Goal: Information Seeking & Learning: Learn about a topic

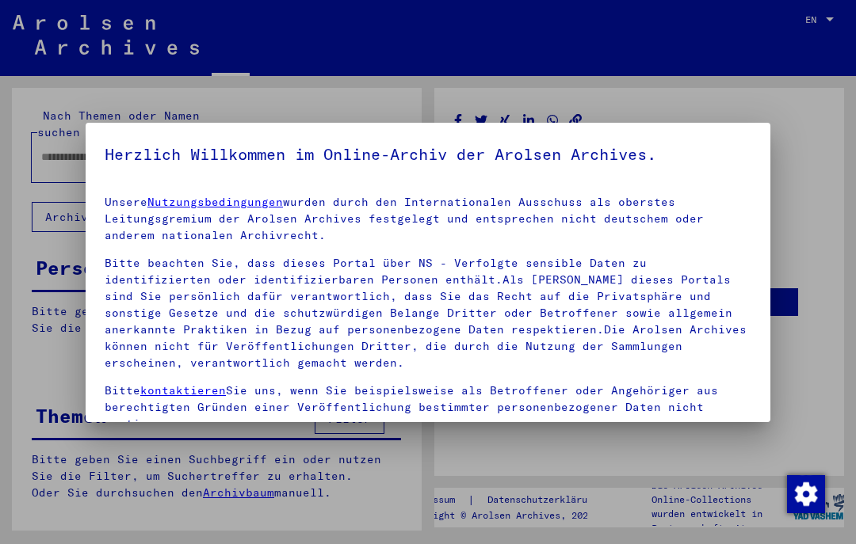
type input "*********"
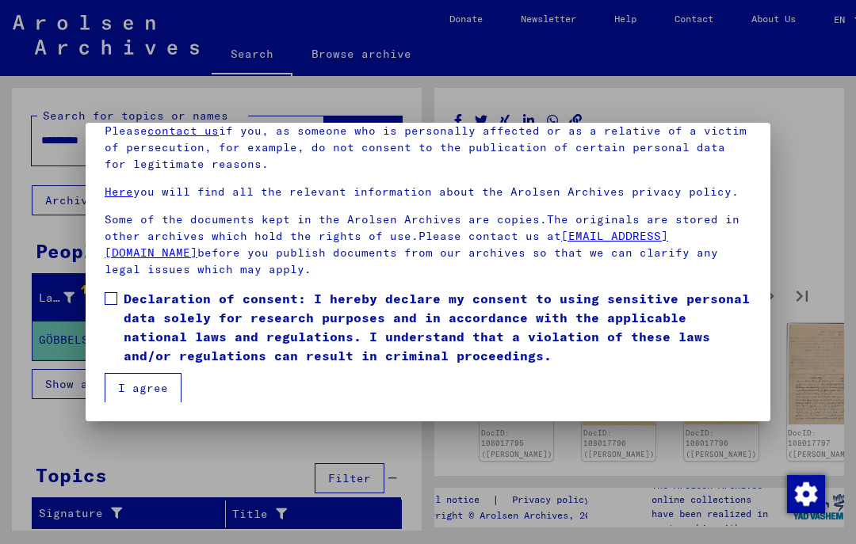
scroll to position [134, 0]
click at [109, 298] on span at bounding box center [111, 298] width 13 height 13
click at [150, 390] on button "I agree" at bounding box center [143, 388] width 77 height 30
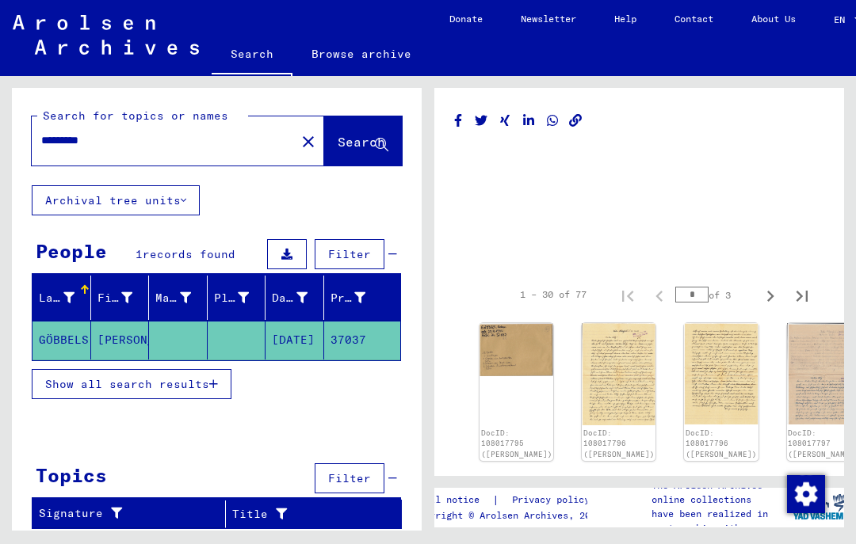
click at [489, 352] on img at bounding box center [516, 349] width 74 height 52
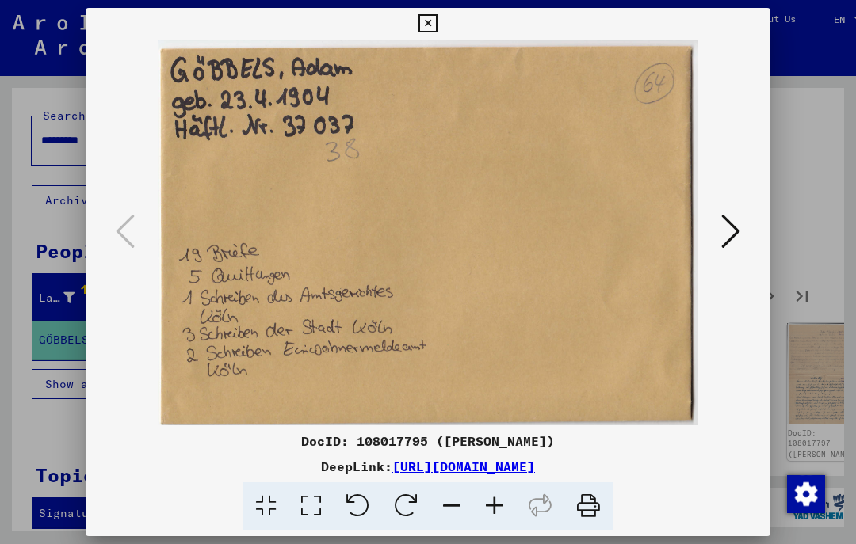
click at [729, 233] on icon at bounding box center [730, 231] width 19 height 38
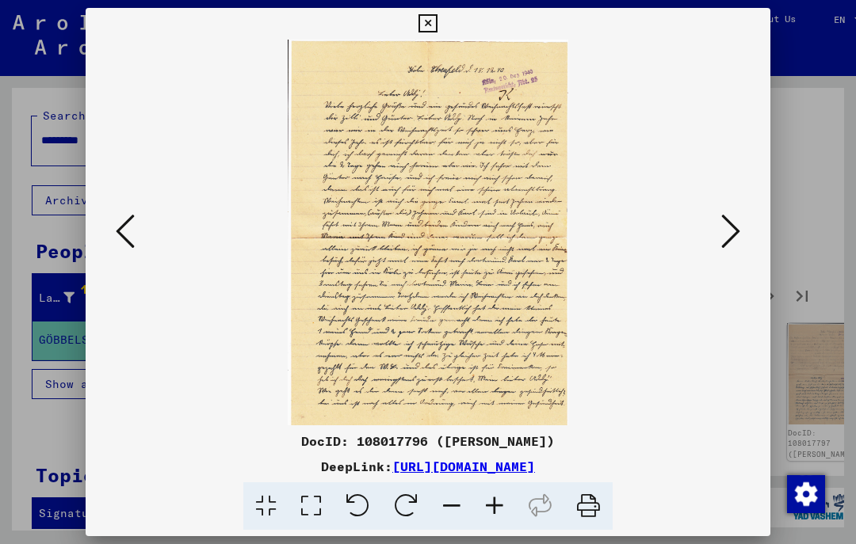
click at [731, 230] on icon at bounding box center [730, 231] width 19 height 38
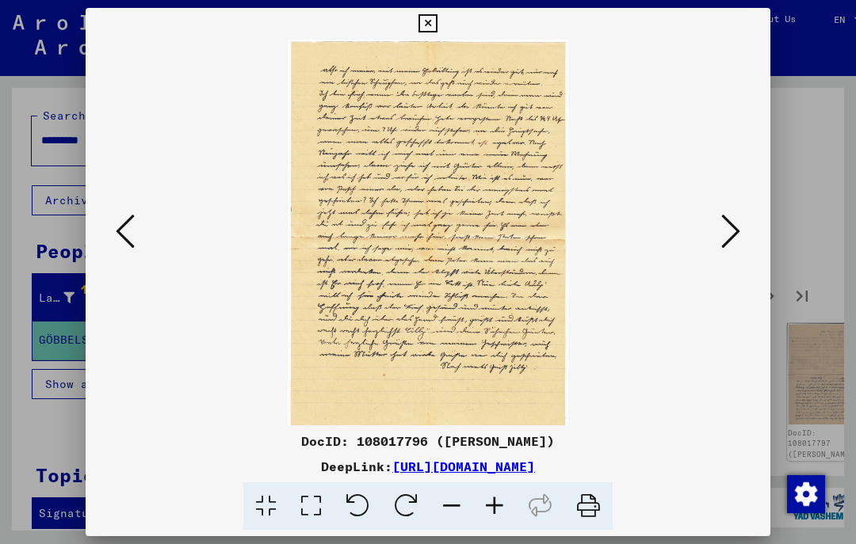
click at [120, 227] on icon at bounding box center [125, 231] width 19 height 38
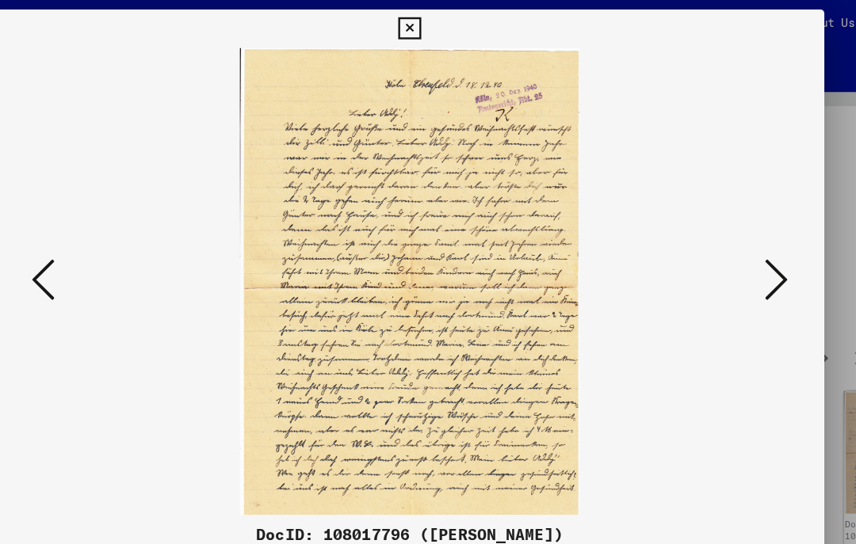
click at [721, 235] on icon at bounding box center [730, 231] width 19 height 38
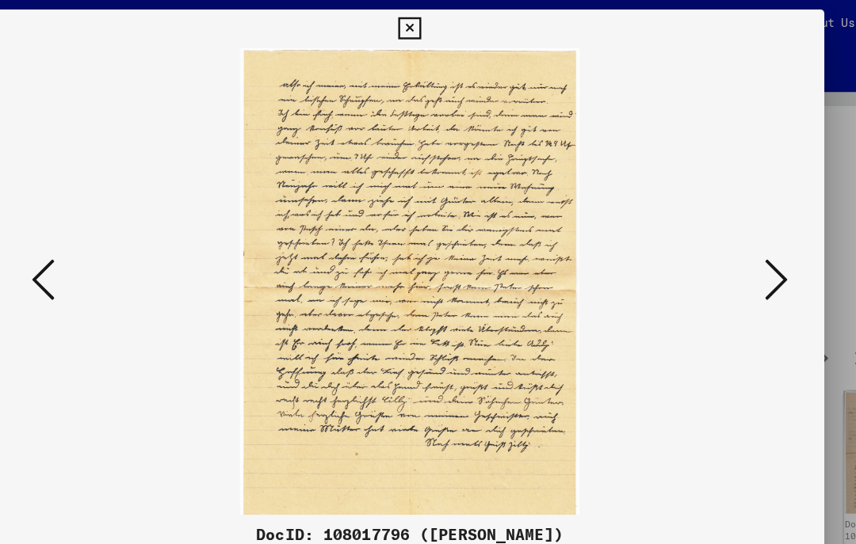
click at [721, 232] on icon at bounding box center [730, 231] width 19 height 38
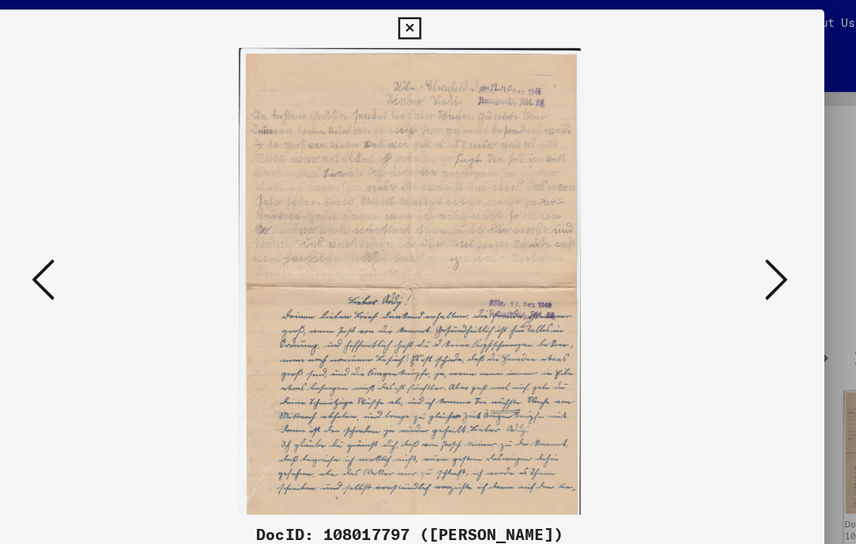
click at [721, 235] on icon at bounding box center [730, 231] width 19 height 38
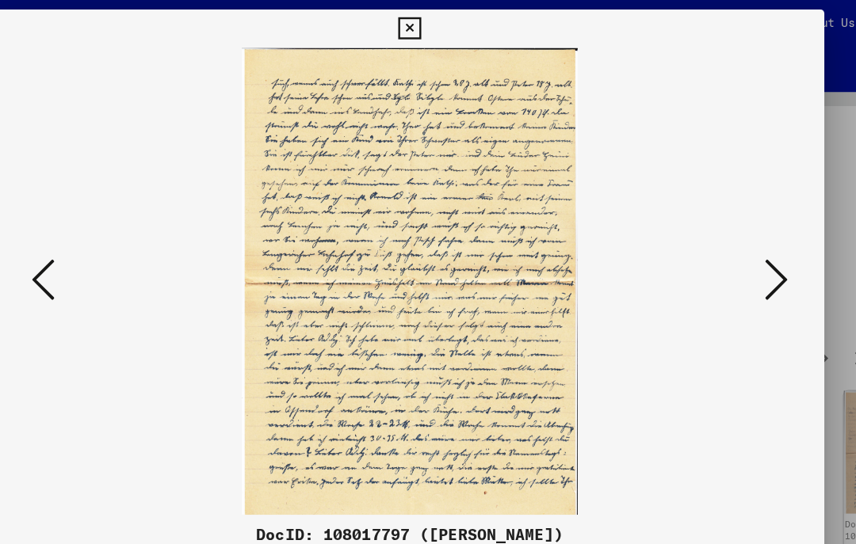
click at [721, 237] on icon at bounding box center [730, 231] width 19 height 38
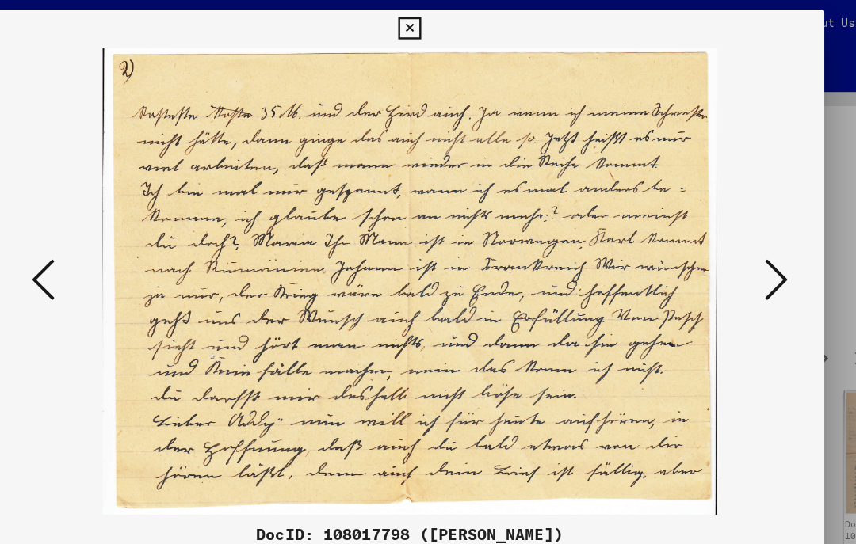
click at [721, 231] on icon at bounding box center [730, 231] width 19 height 38
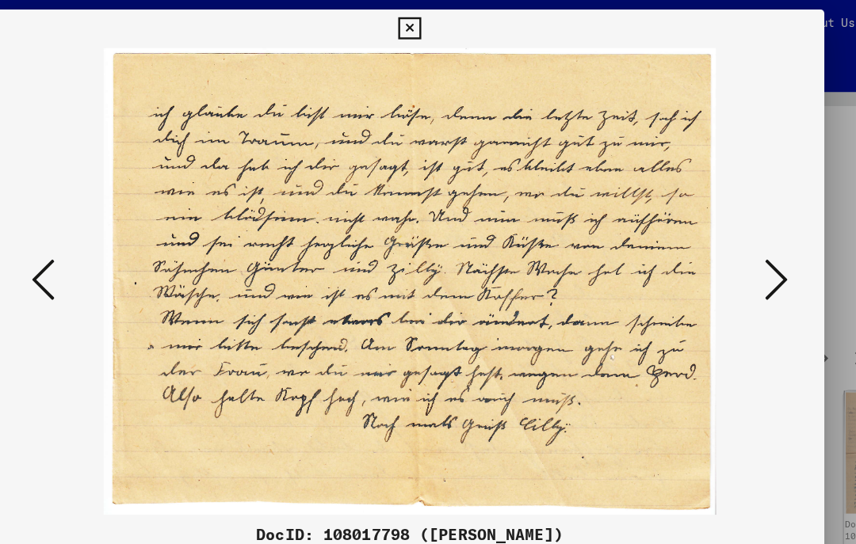
click at [721, 232] on icon at bounding box center [730, 231] width 19 height 38
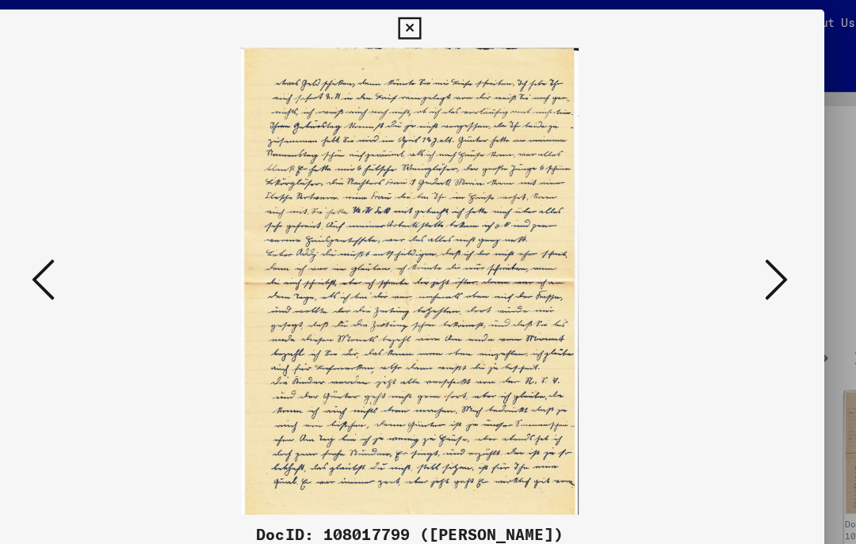
click at [721, 237] on icon at bounding box center [730, 231] width 19 height 38
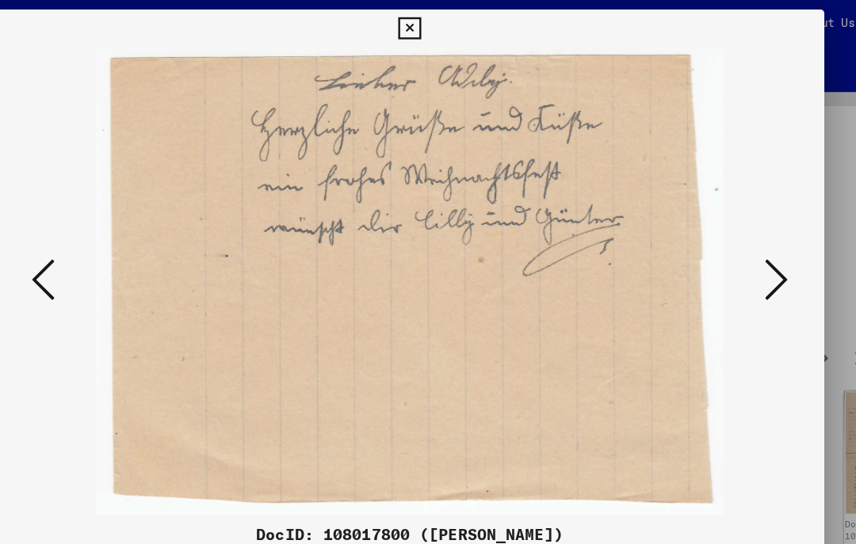
click at [721, 233] on icon at bounding box center [730, 231] width 19 height 38
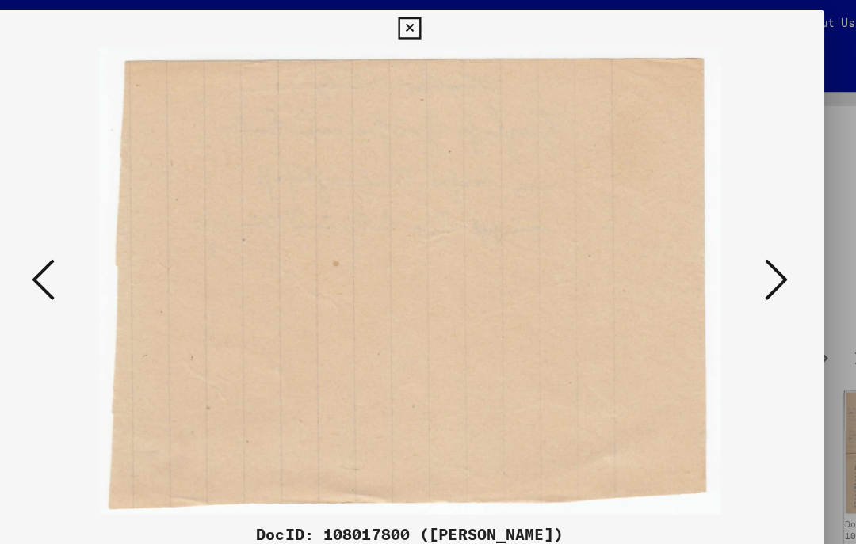
click at [721, 233] on icon at bounding box center [730, 231] width 19 height 38
click at [721, 234] on icon at bounding box center [730, 231] width 19 height 38
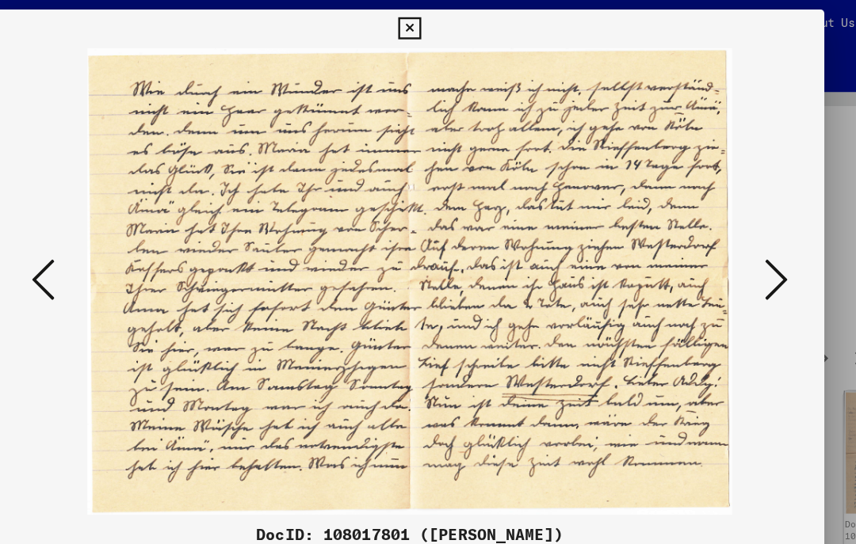
click at [111, 226] on button at bounding box center [125, 232] width 29 height 45
click at [721, 231] on icon at bounding box center [730, 231] width 19 height 38
click at [721, 229] on icon at bounding box center [730, 231] width 19 height 38
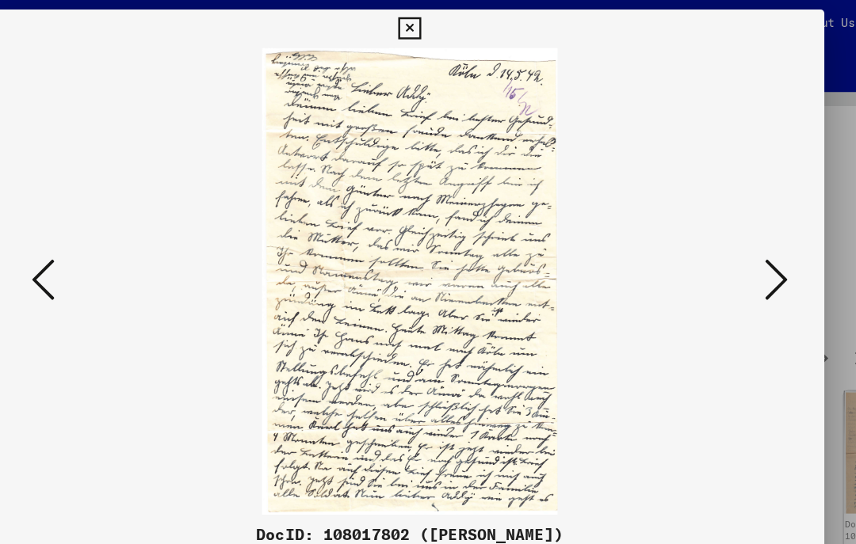
click at [721, 232] on icon at bounding box center [730, 231] width 19 height 38
click at [721, 235] on icon at bounding box center [730, 231] width 19 height 38
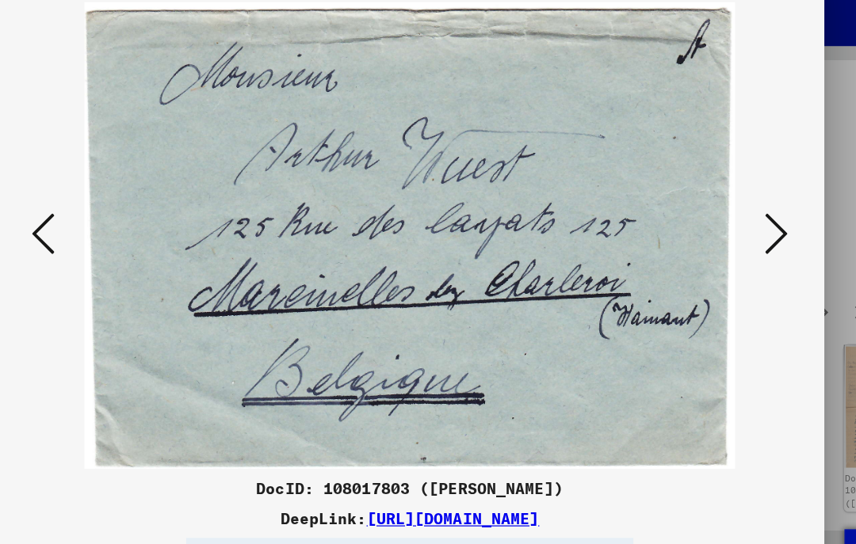
click at [721, 212] on icon at bounding box center [730, 231] width 19 height 38
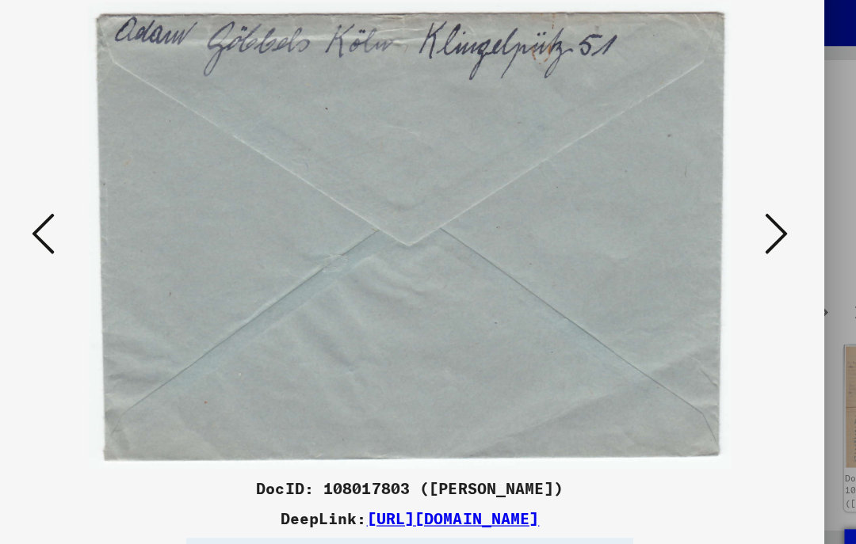
click at [721, 212] on icon at bounding box center [730, 231] width 19 height 38
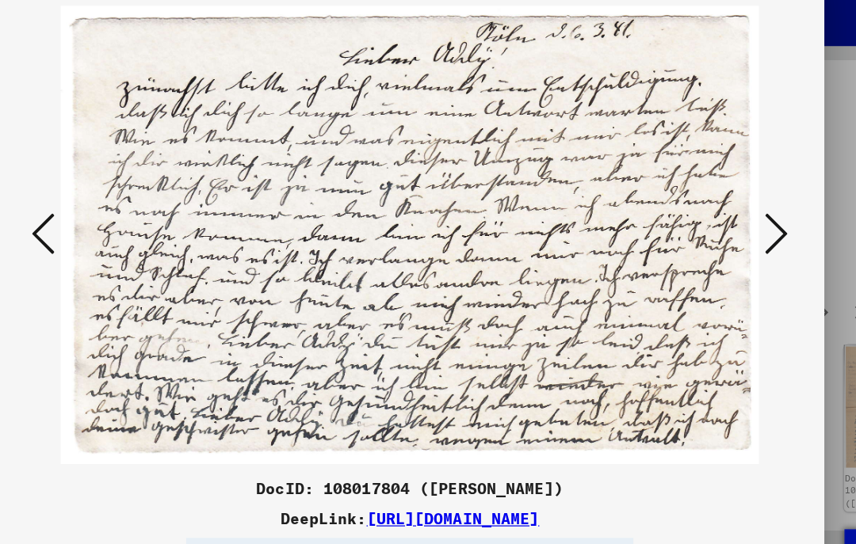
click at [116, 212] on icon at bounding box center [125, 231] width 19 height 38
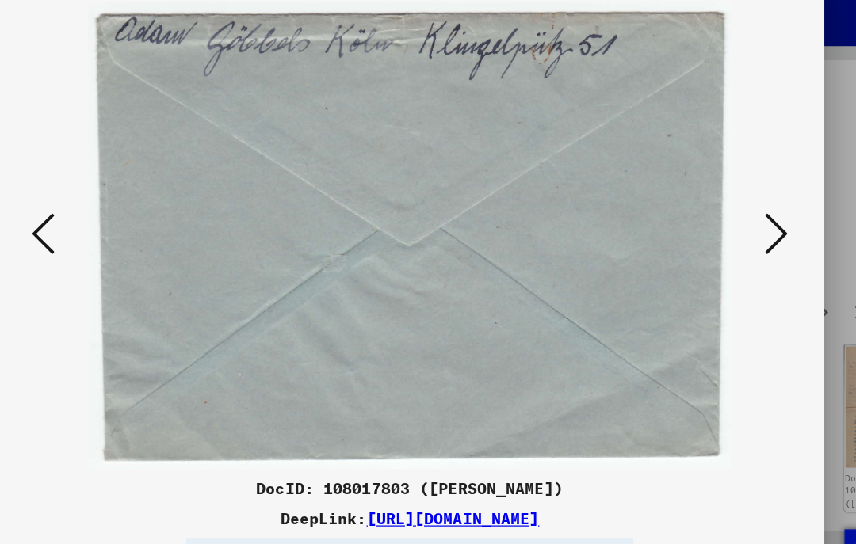
click at [116, 212] on icon at bounding box center [125, 231] width 19 height 38
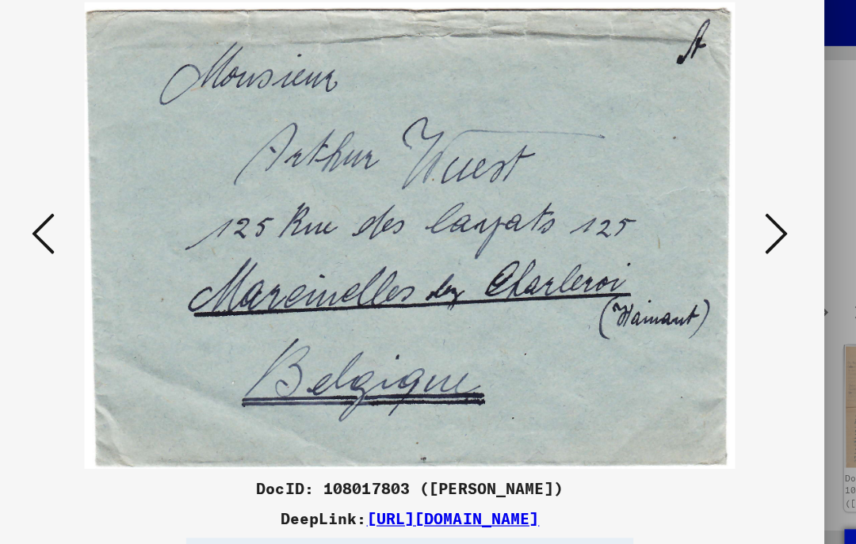
click at [116, 212] on icon at bounding box center [125, 231] width 19 height 38
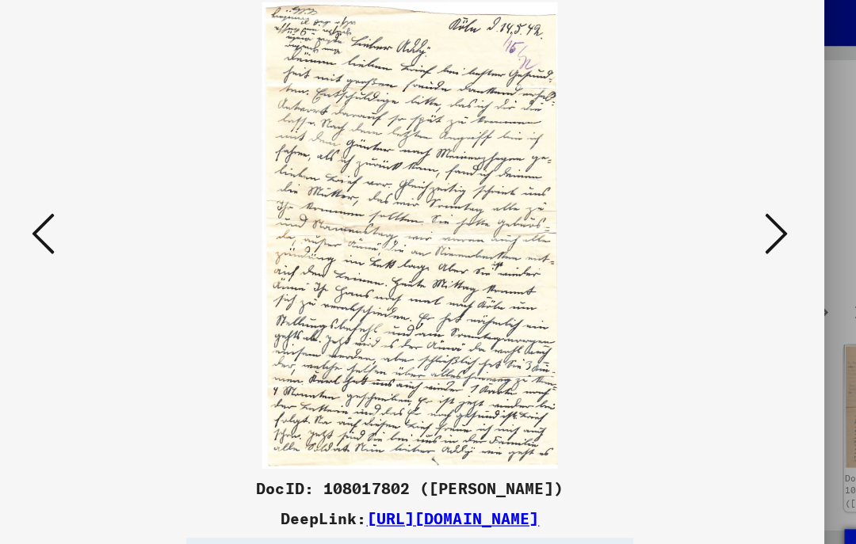
click at [721, 212] on icon at bounding box center [730, 231] width 19 height 38
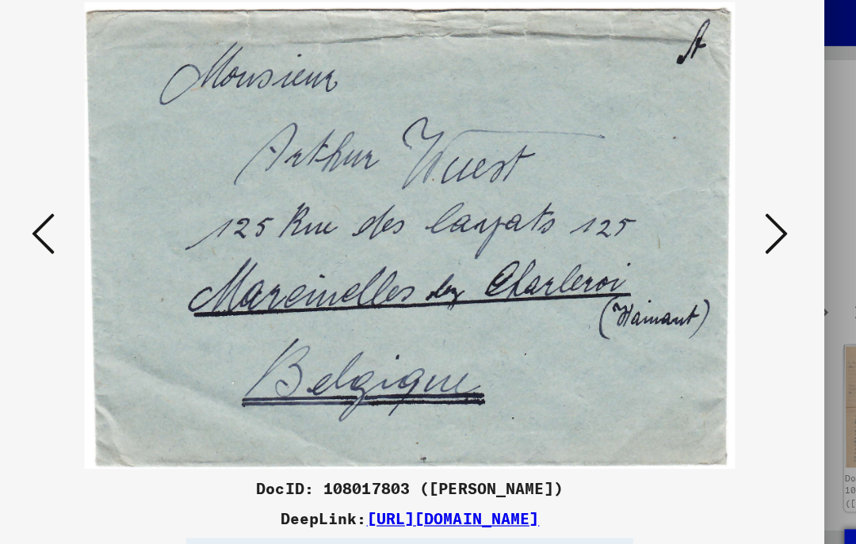
click at [116, 212] on icon at bounding box center [125, 231] width 19 height 38
click at [721, 212] on icon at bounding box center [730, 231] width 19 height 38
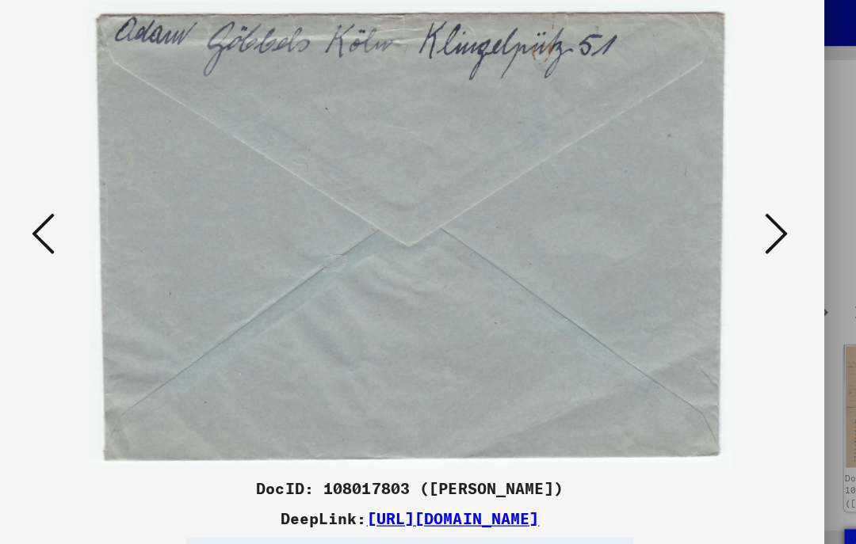
click at [721, 212] on icon at bounding box center [730, 231] width 19 height 38
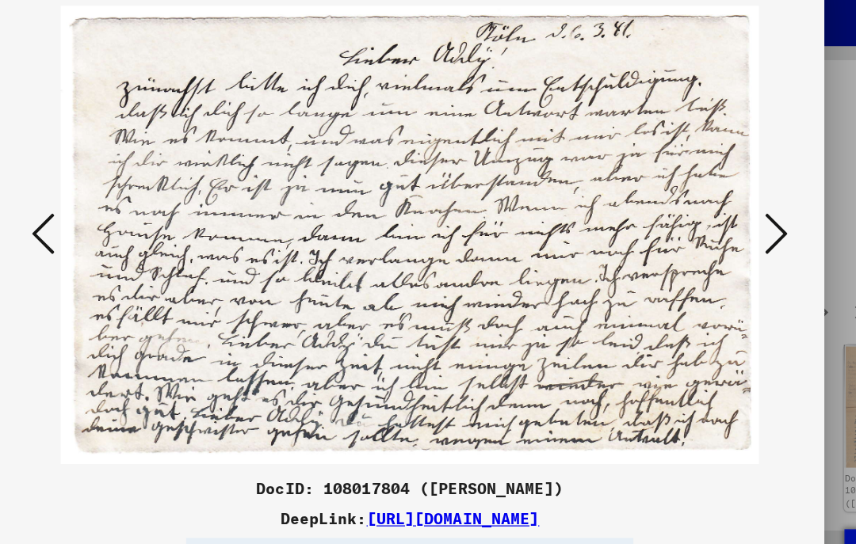
click at [721, 212] on icon at bounding box center [730, 231] width 19 height 38
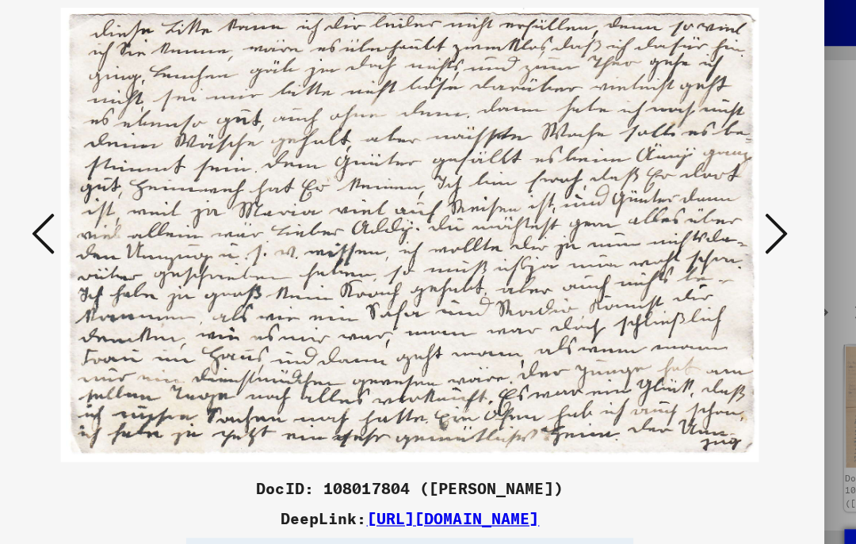
click at [721, 212] on icon at bounding box center [730, 231] width 19 height 38
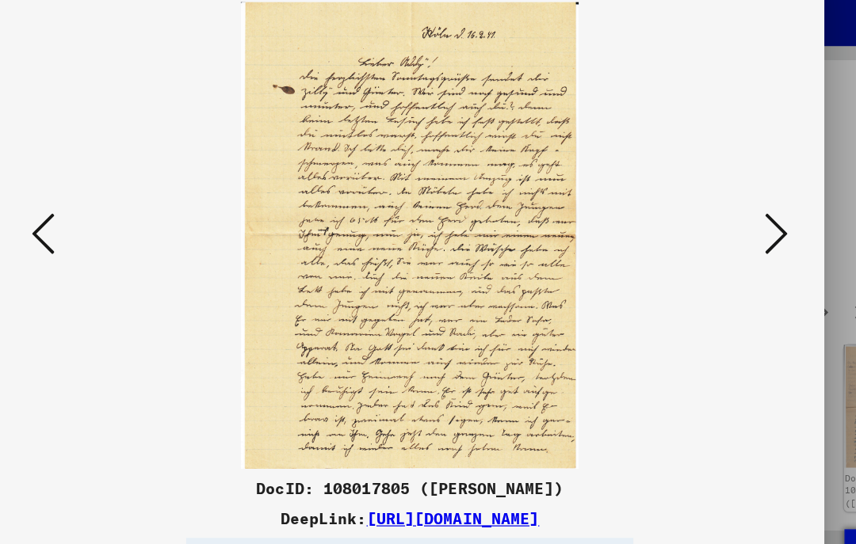
click at [721, 212] on icon at bounding box center [730, 231] width 19 height 38
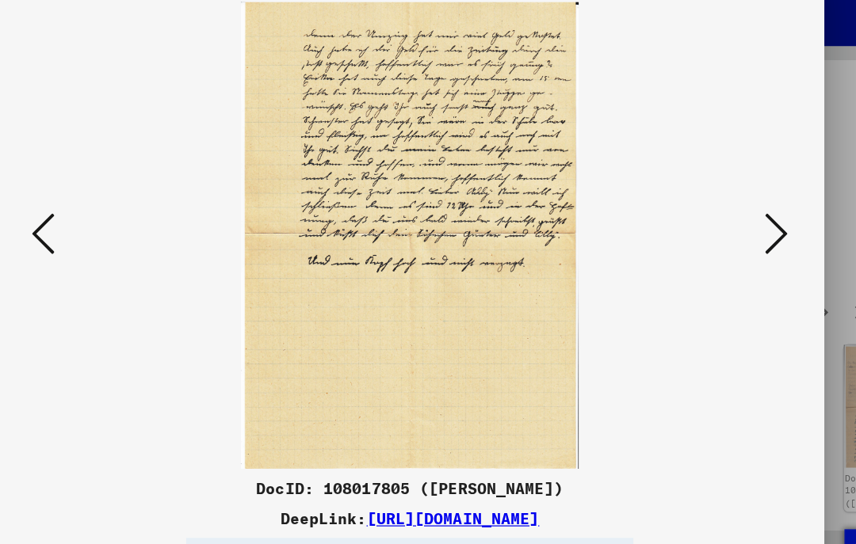
click at [721, 212] on icon at bounding box center [730, 231] width 19 height 38
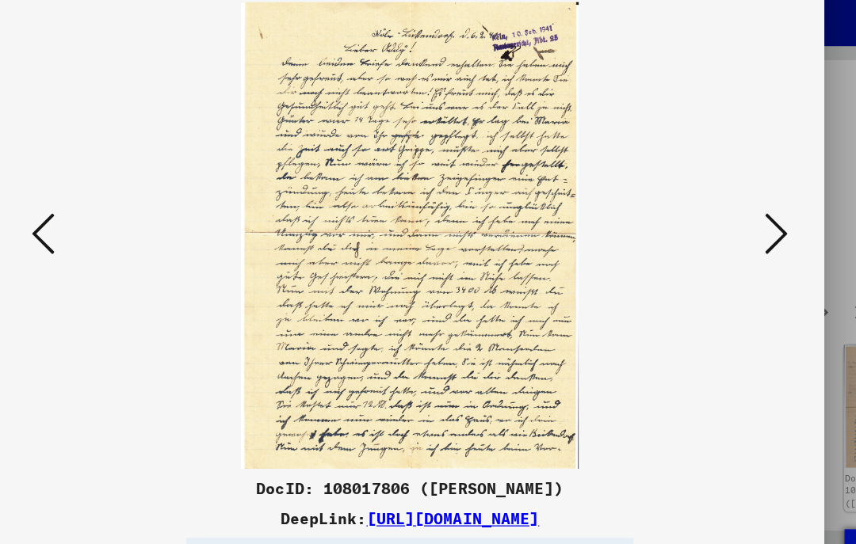
click at [721, 212] on icon at bounding box center [730, 231] width 19 height 38
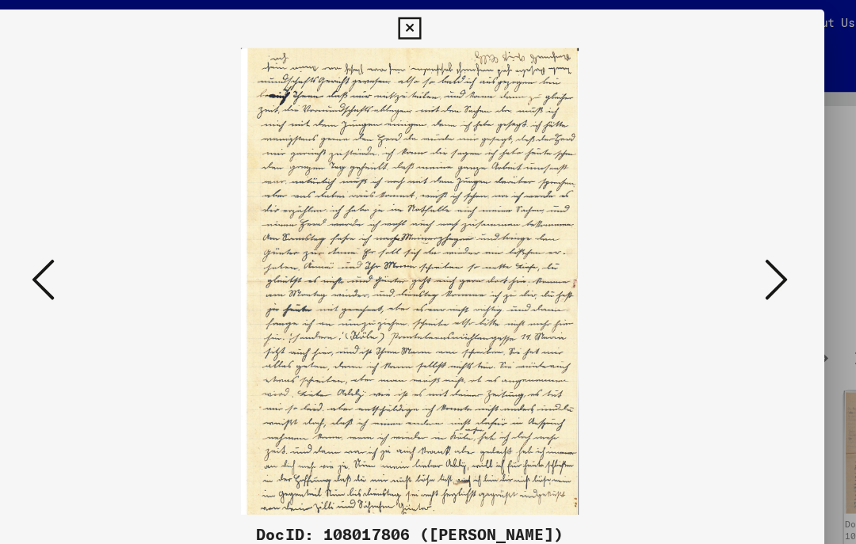
click at [437, 22] on icon at bounding box center [427, 23] width 18 height 19
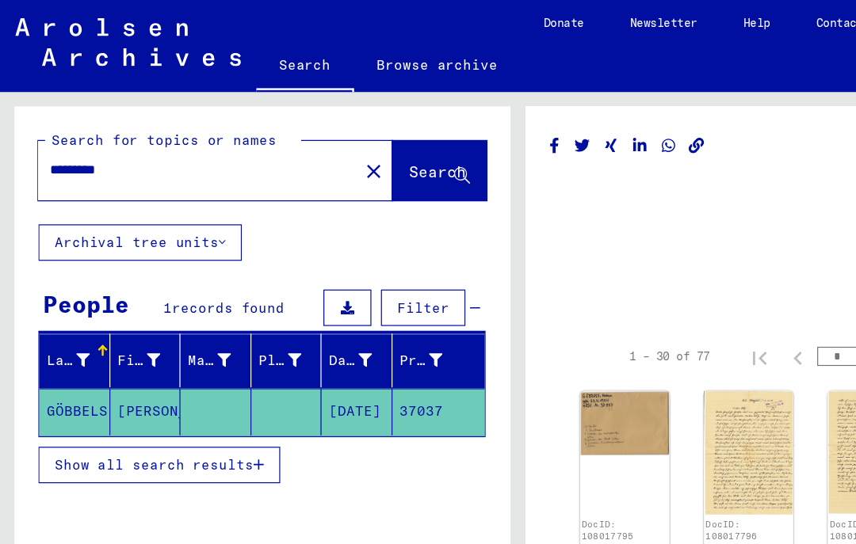
click at [59, 336] on mat-cell "GÖBBELS" at bounding box center [61, 340] width 59 height 39
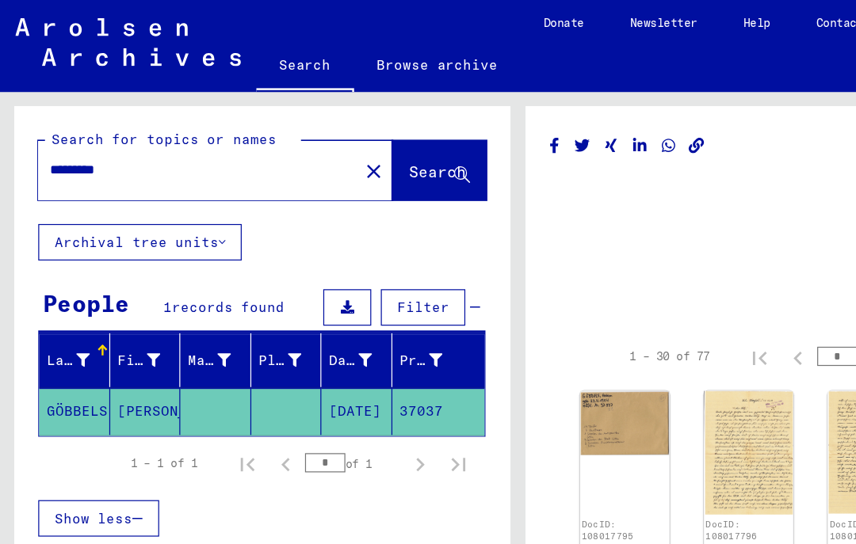
click at [295, 336] on mat-cell "[DATE]" at bounding box center [294, 340] width 59 height 39
click at [351, 338] on mat-cell "37037" at bounding box center [362, 340] width 77 height 39
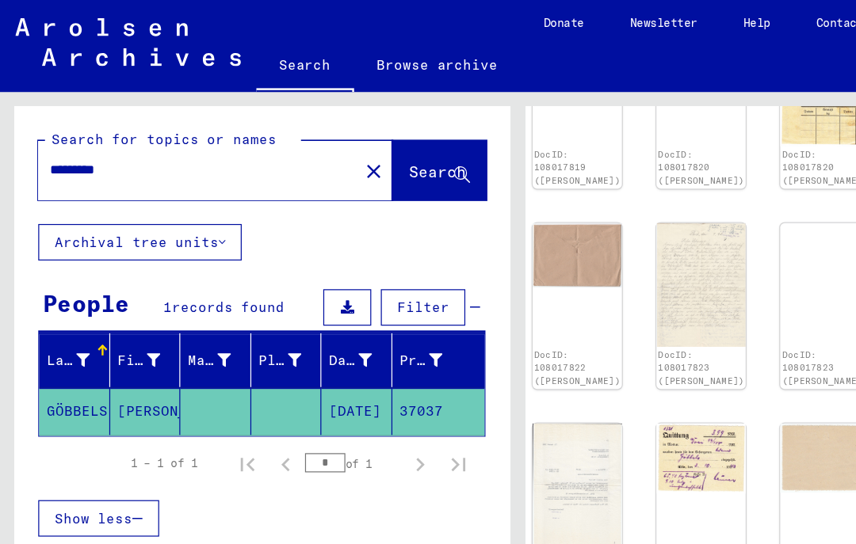
scroll to position [1639, 39]
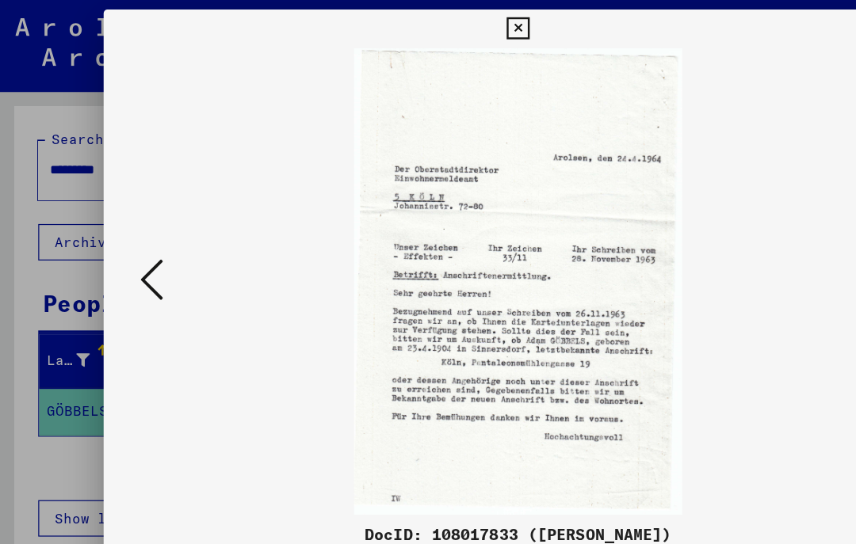
click at [128, 224] on icon at bounding box center [125, 231] width 19 height 38
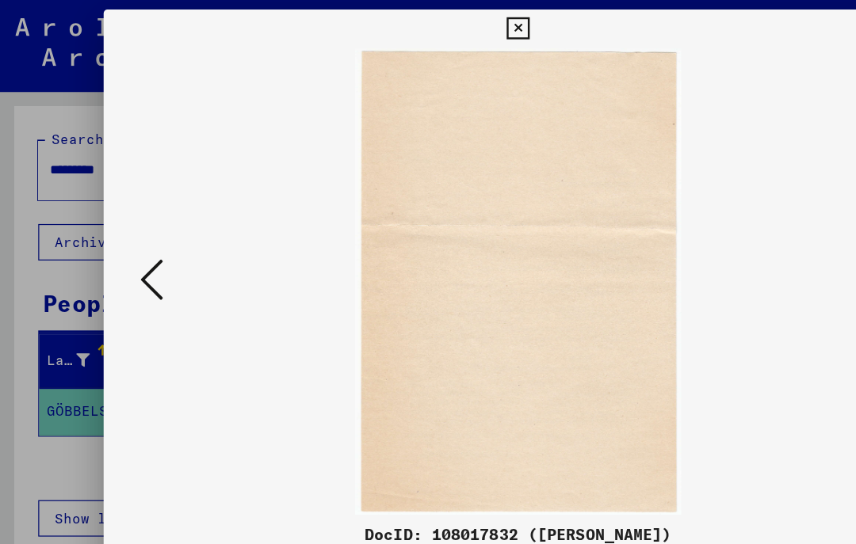
click at [129, 223] on icon at bounding box center [125, 231] width 19 height 38
click at [135, 227] on button at bounding box center [125, 232] width 29 height 45
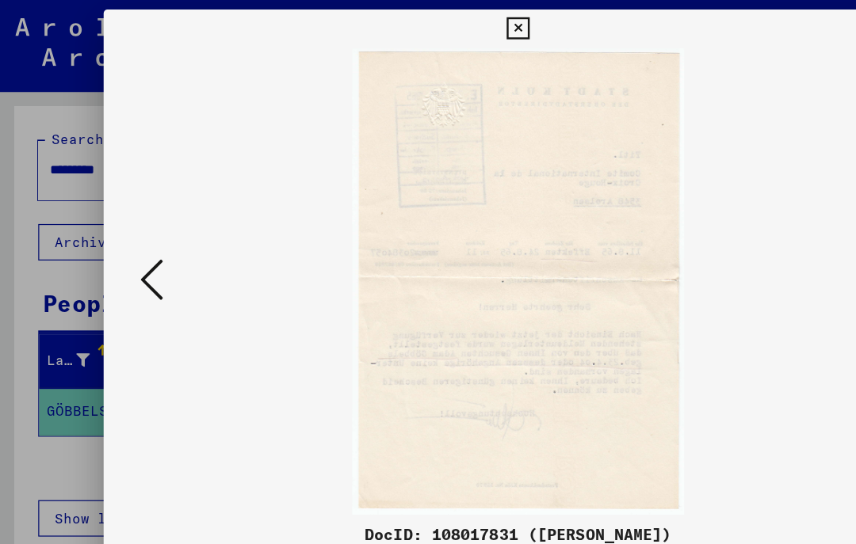
click at [139, 225] on button at bounding box center [125, 232] width 29 height 45
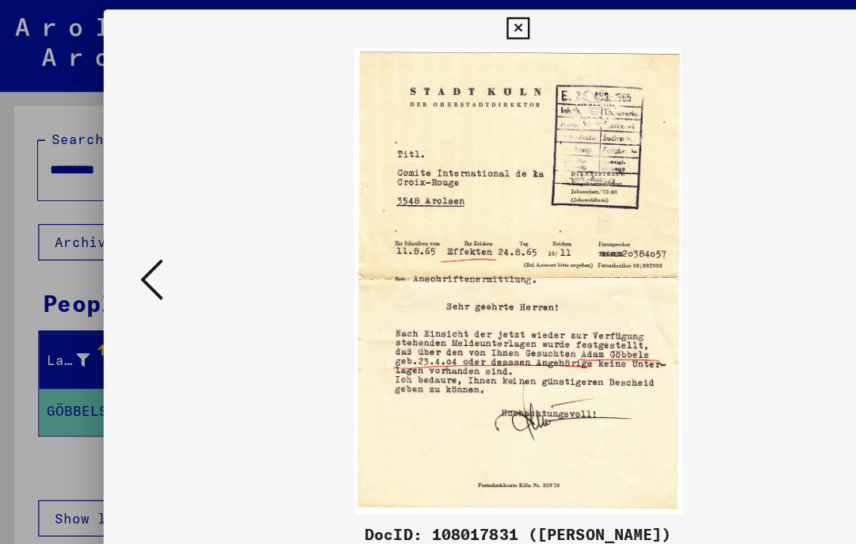
click at [132, 228] on icon at bounding box center [125, 231] width 19 height 38
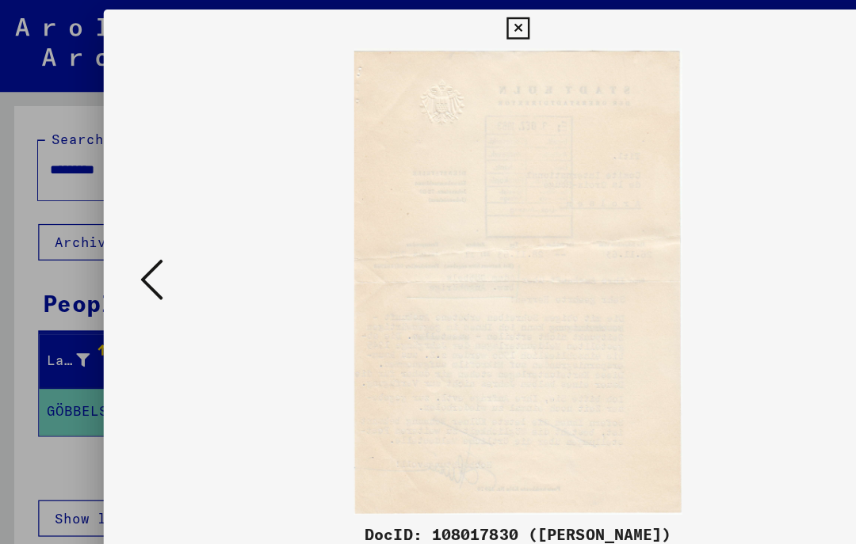
click at [135, 229] on button at bounding box center [125, 232] width 29 height 45
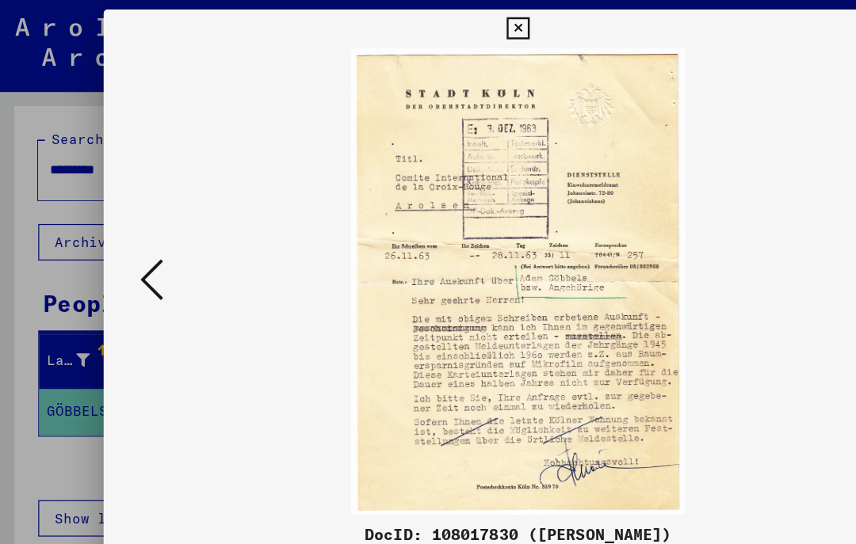
click at [129, 227] on icon at bounding box center [125, 231] width 19 height 38
click at [132, 231] on icon at bounding box center [125, 231] width 19 height 38
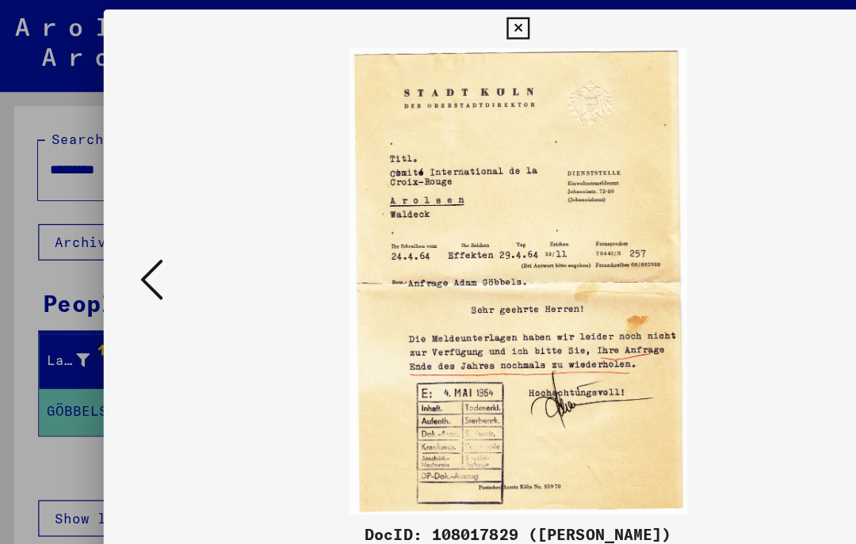
click at [133, 227] on icon at bounding box center [125, 231] width 19 height 38
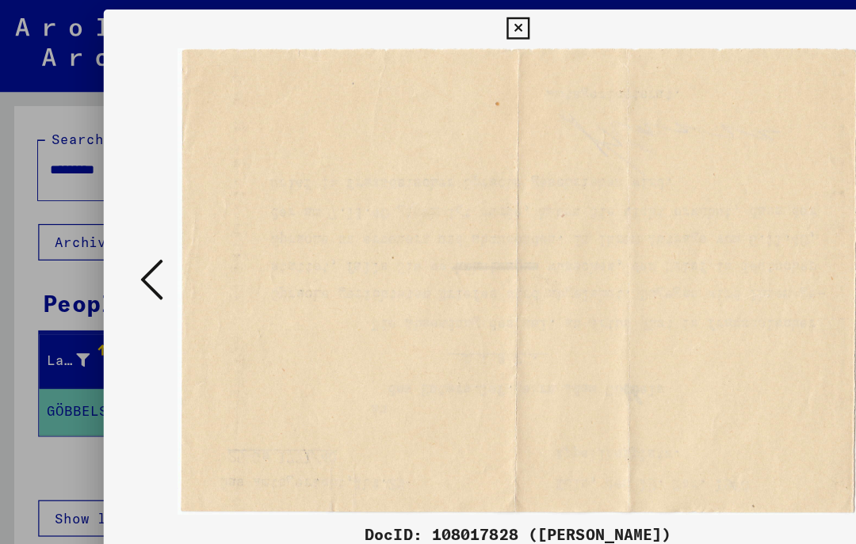
click at [124, 229] on icon at bounding box center [125, 231] width 19 height 38
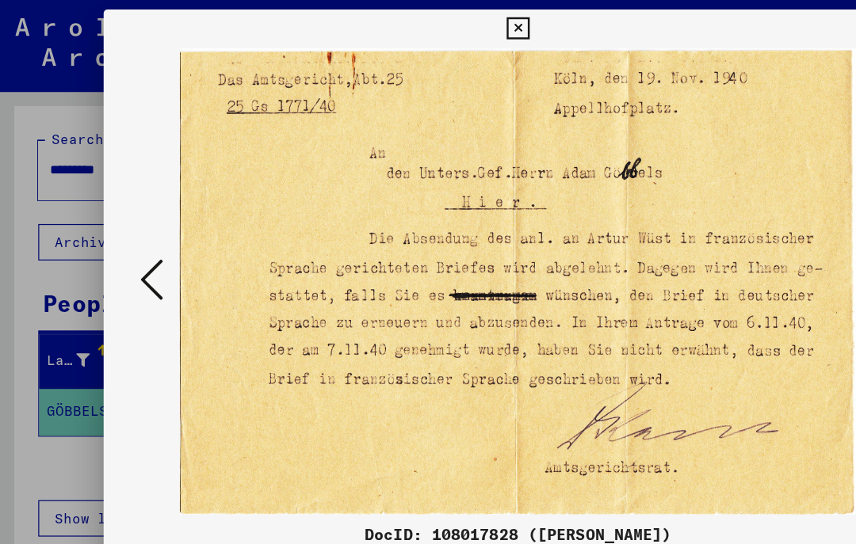
click at [127, 228] on icon at bounding box center [125, 231] width 19 height 38
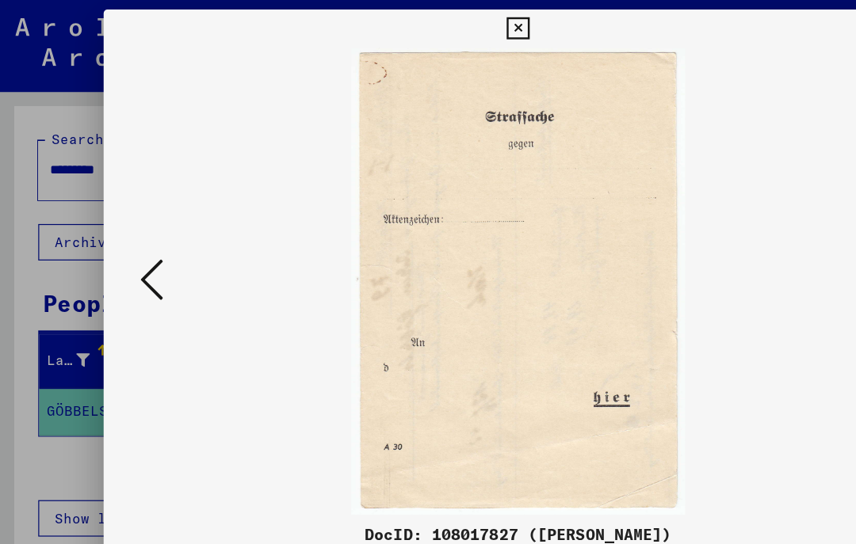
click at [128, 227] on icon at bounding box center [125, 231] width 19 height 38
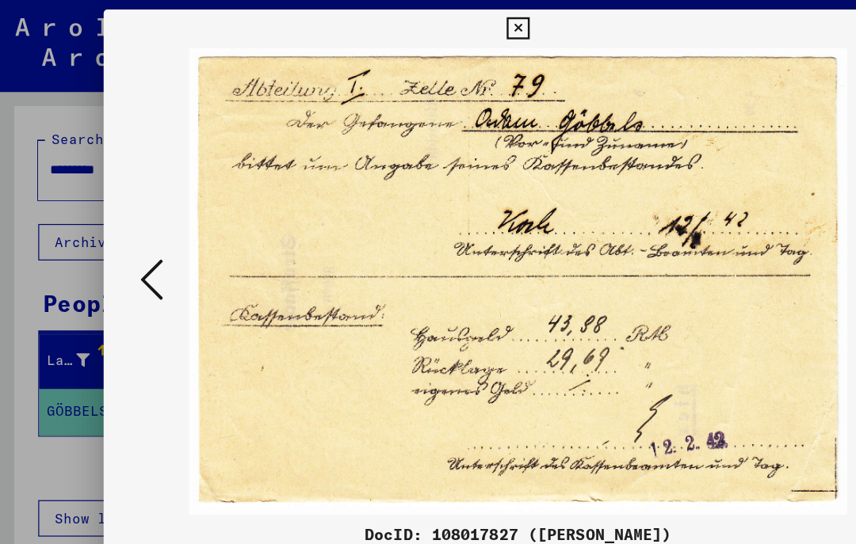
click at [130, 225] on icon at bounding box center [125, 231] width 19 height 38
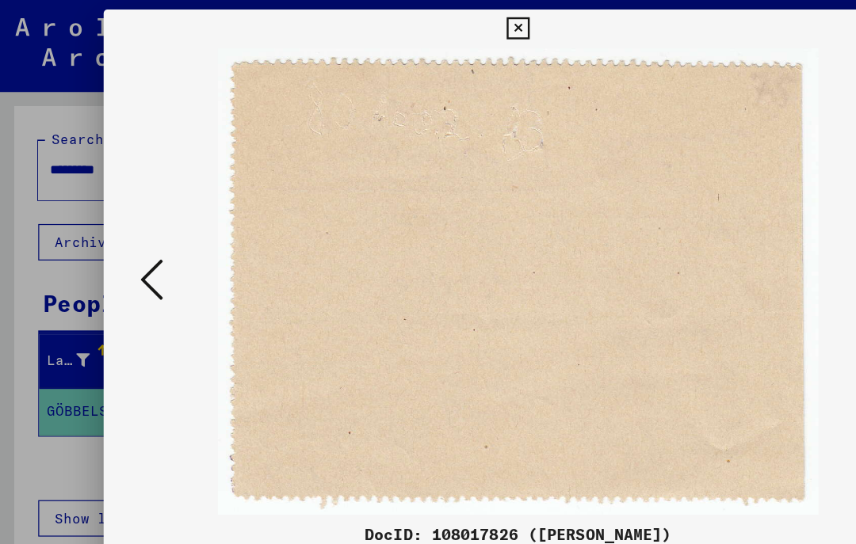
click at [128, 228] on icon at bounding box center [125, 231] width 19 height 38
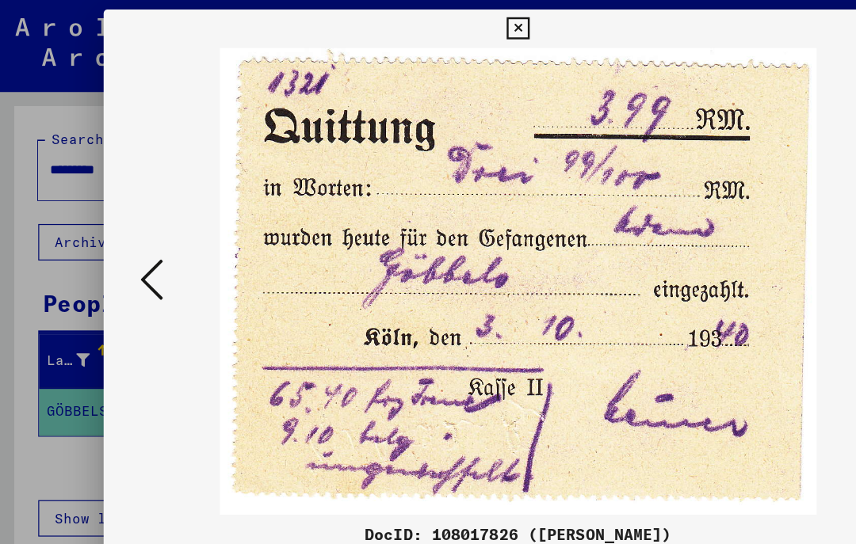
click at [136, 233] on button at bounding box center [125, 232] width 29 height 45
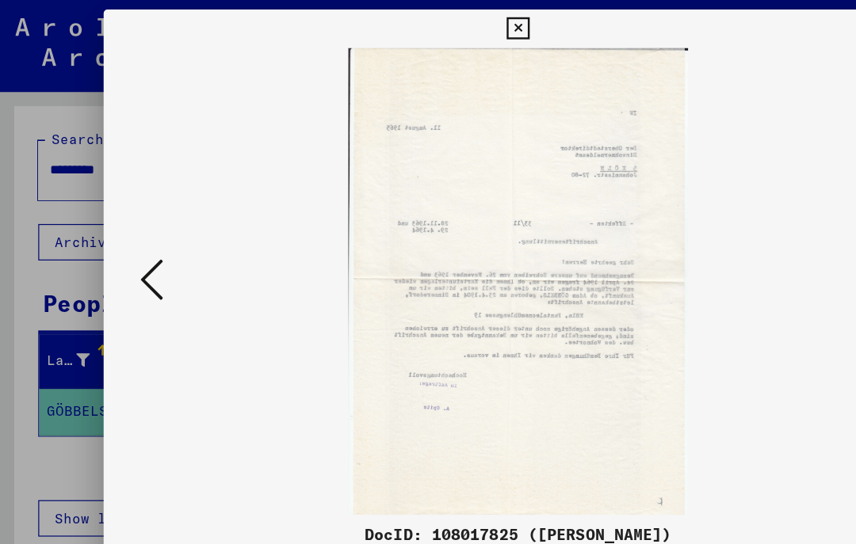
click at [137, 230] on button at bounding box center [125, 232] width 29 height 45
click at [135, 230] on button at bounding box center [125, 232] width 29 height 45
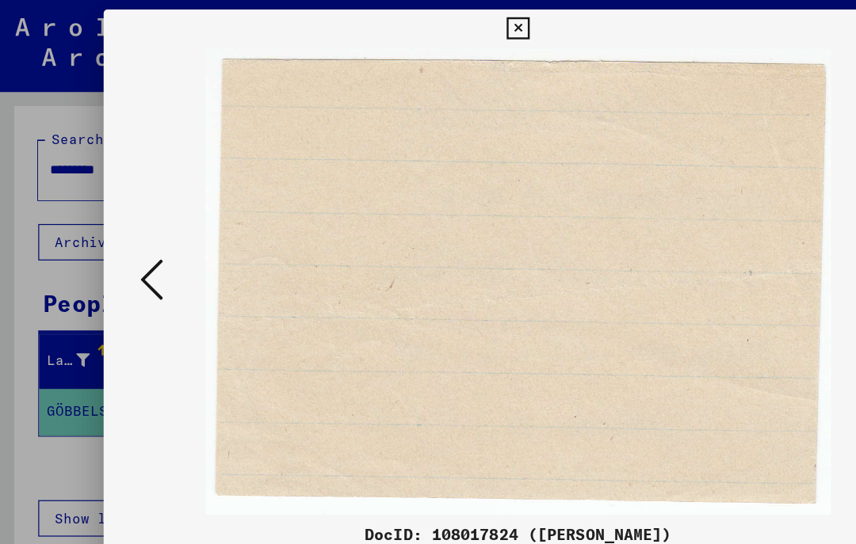
click at [128, 229] on icon at bounding box center [125, 231] width 19 height 38
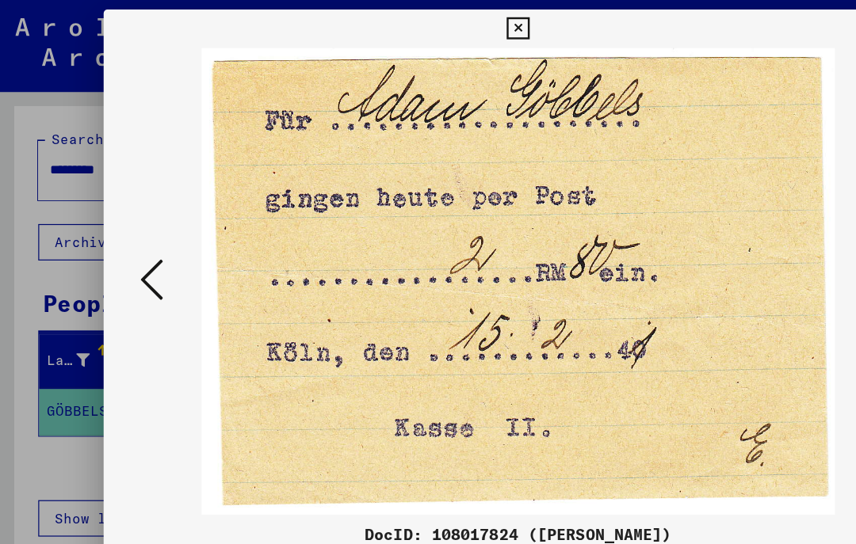
click at [133, 232] on icon at bounding box center [125, 231] width 19 height 38
click at [134, 233] on icon at bounding box center [125, 231] width 19 height 38
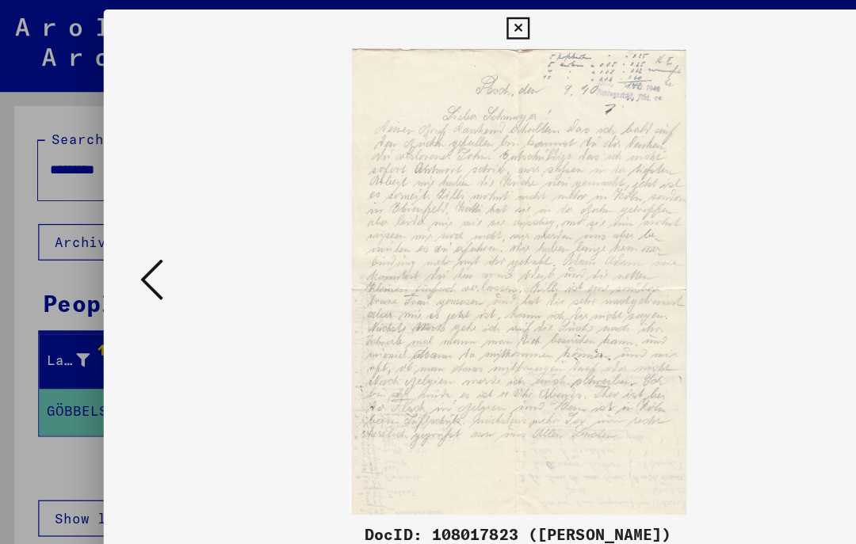
click at [135, 232] on button at bounding box center [125, 232] width 29 height 45
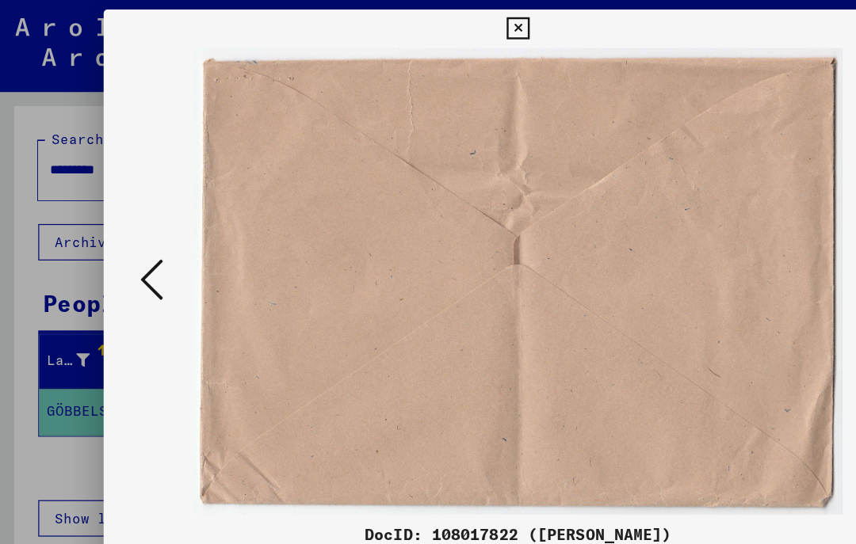
click at [128, 230] on icon at bounding box center [125, 231] width 19 height 38
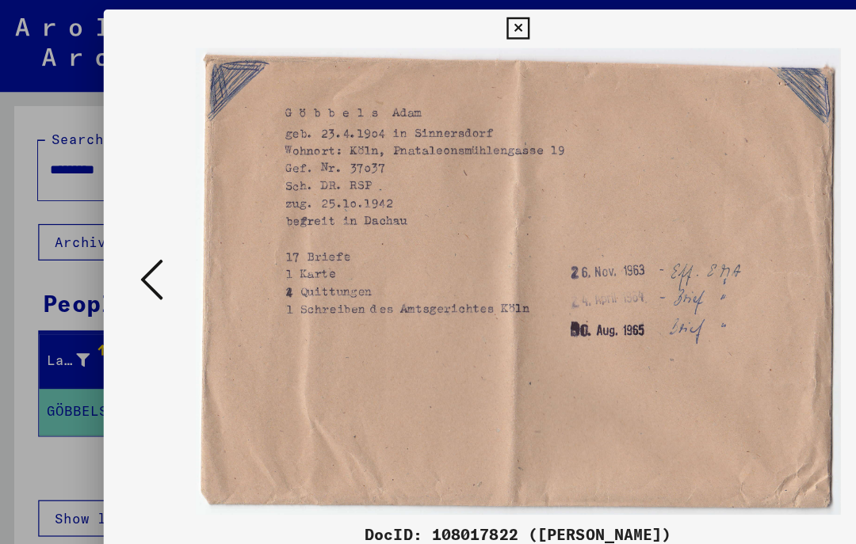
click at [133, 223] on icon at bounding box center [125, 231] width 19 height 38
click at [130, 227] on icon at bounding box center [125, 231] width 19 height 38
click at [129, 231] on icon at bounding box center [125, 231] width 19 height 38
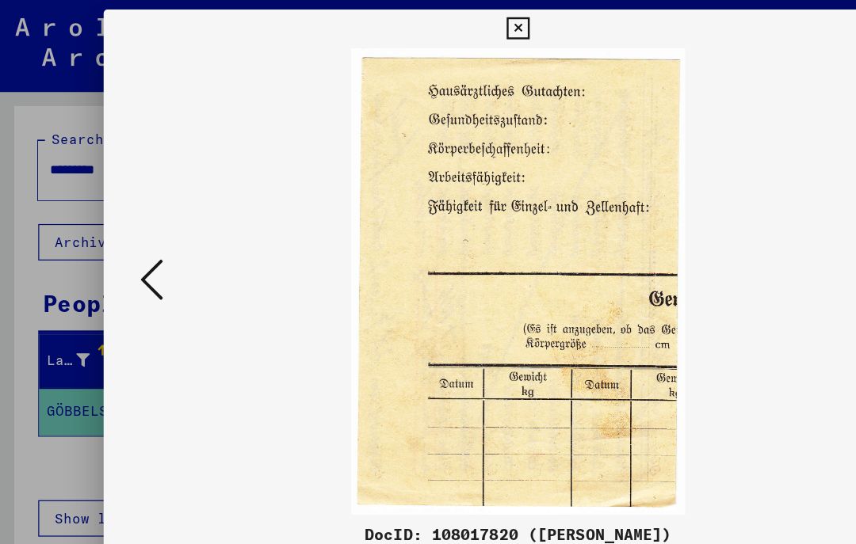
click at [131, 226] on icon at bounding box center [125, 231] width 19 height 38
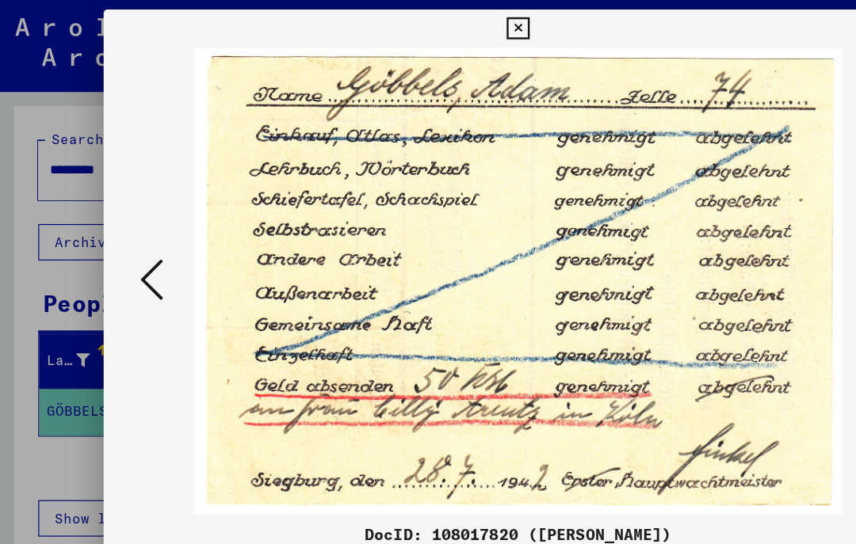
click at [127, 227] on icon at bounding box center [125, 231] width 19 height 38
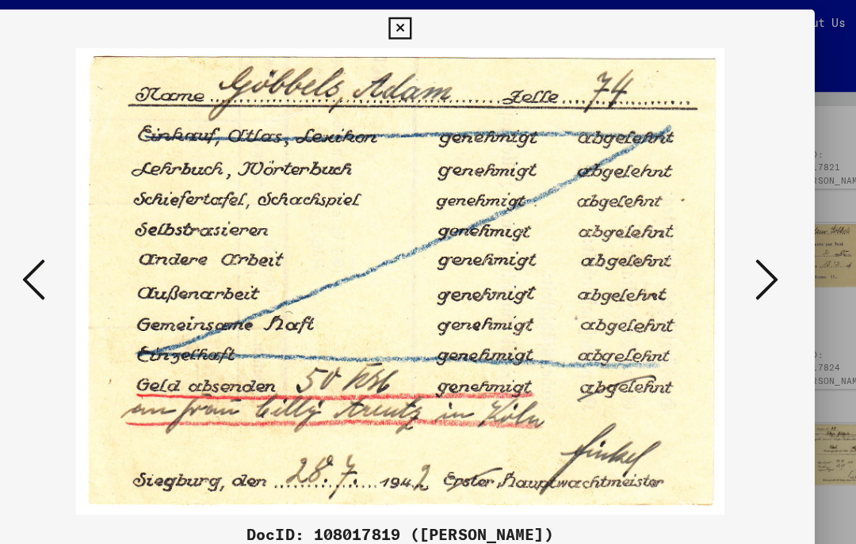
click at [721, 227] on icon at bounding box center [730, 231] width 19 height 38
click at [721, 233] on icon at bounding box center [730, 231] width 19 height 38
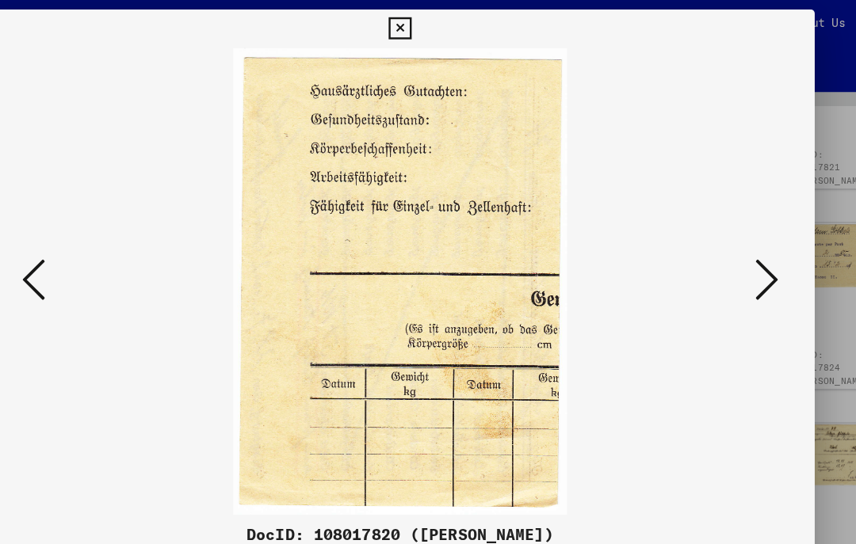
click at [721, 231] on icon at bounding box center [730, 231] width 19 height 38
click at [721, 227] on icon at bounding box center [730, 231] width 19 height 38
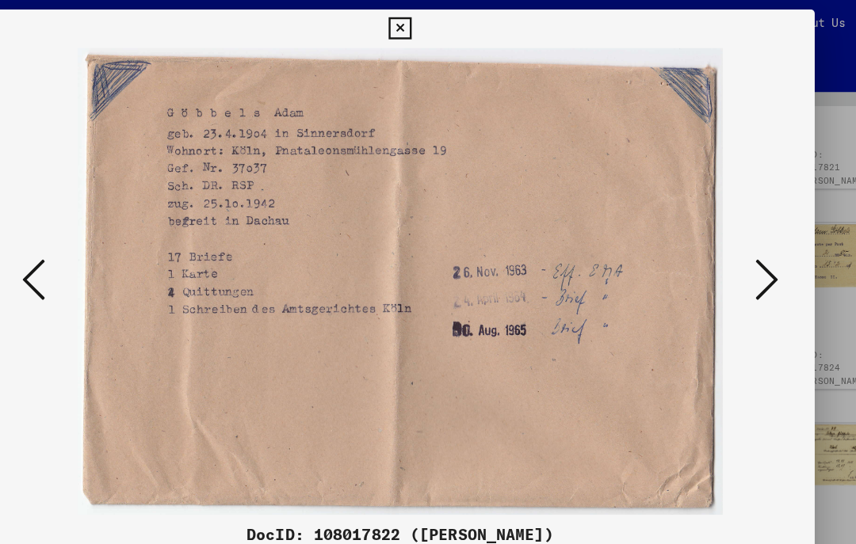
click at [721, 226] on icon at bounding box center [730, 231] width 19 height 38
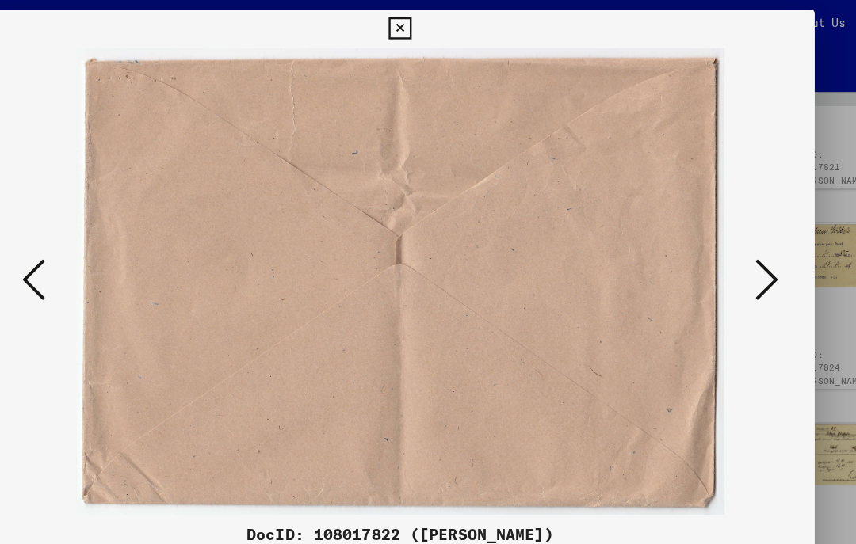
click at [721, 227] on icon at bounding box center [730, 231] width 19 height 38
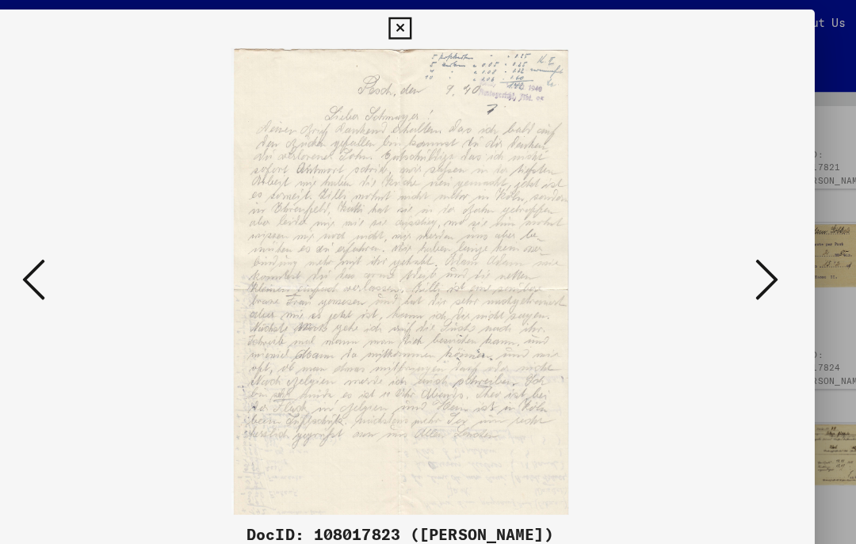
click at [721, 231] on icon at bounding box center [730, 231] width 19 height 38
click at [721, 225] on icon at bounding box center [730, 231] width 19 height 38
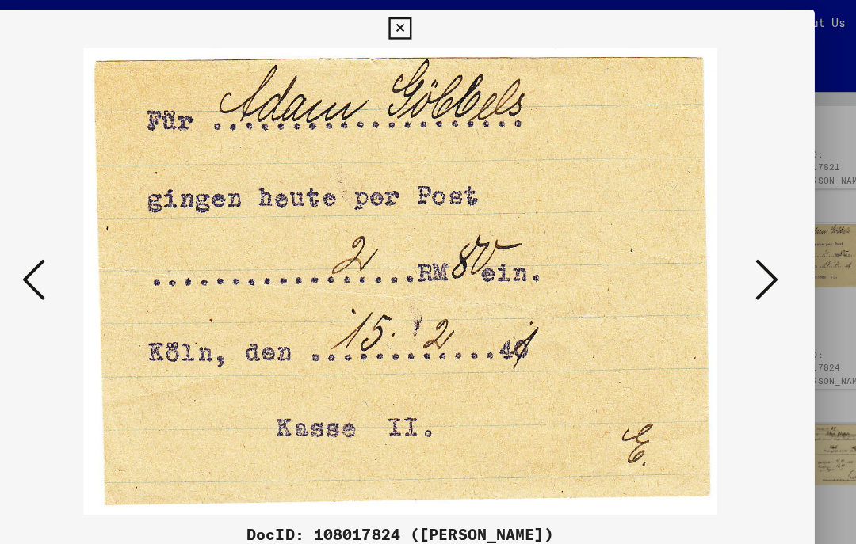
click at [721, 231] on icon at bounding box center [730, 231] width 19 height 38
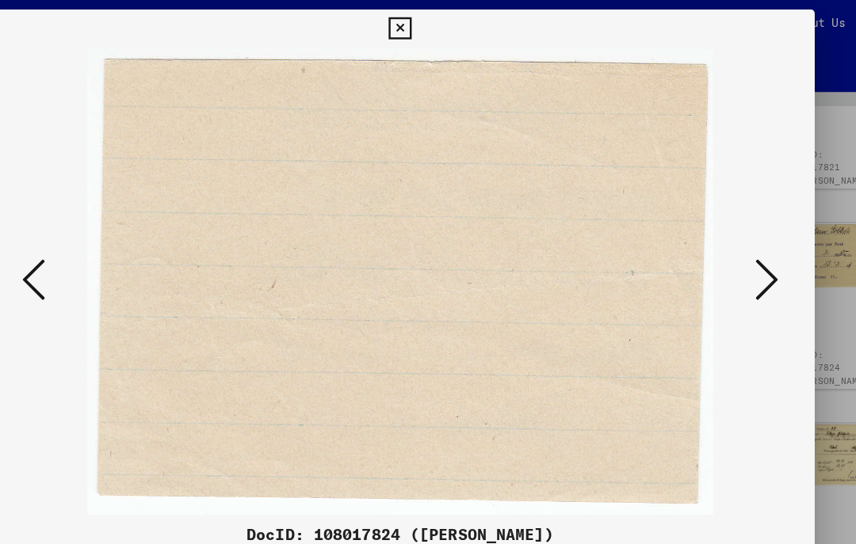
click at [721, 220] on icon at bounding box center [730, 231] width 19 height 38
click at [721, 231] on icon at bounding box center [730, 231] width 19 height 38
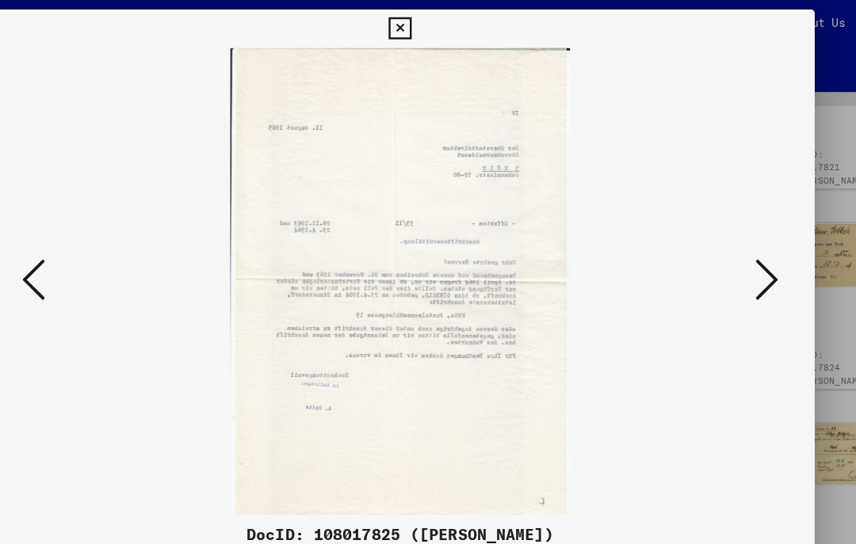
click at [721, 230] on icon at bounding box center [730, 231] width 19 height 38
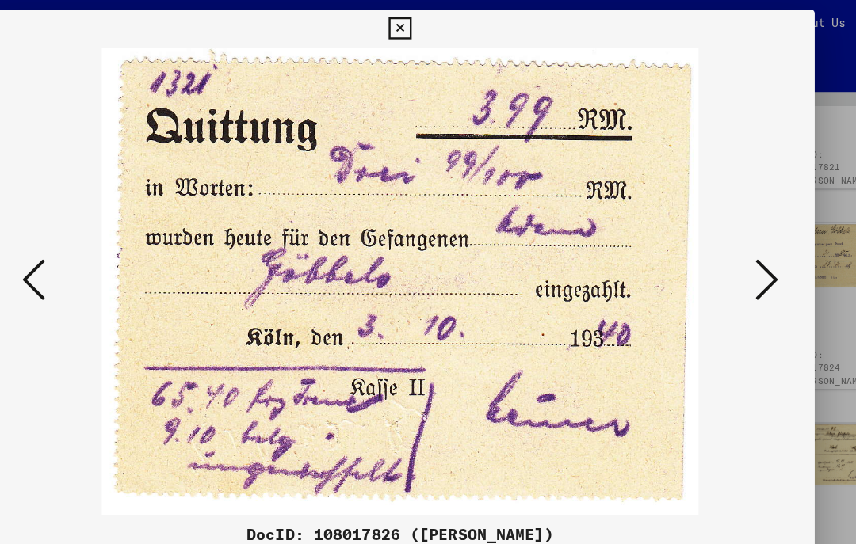
click at [721, 231] on icon at bounding box center [730, 231] width 19 height 38
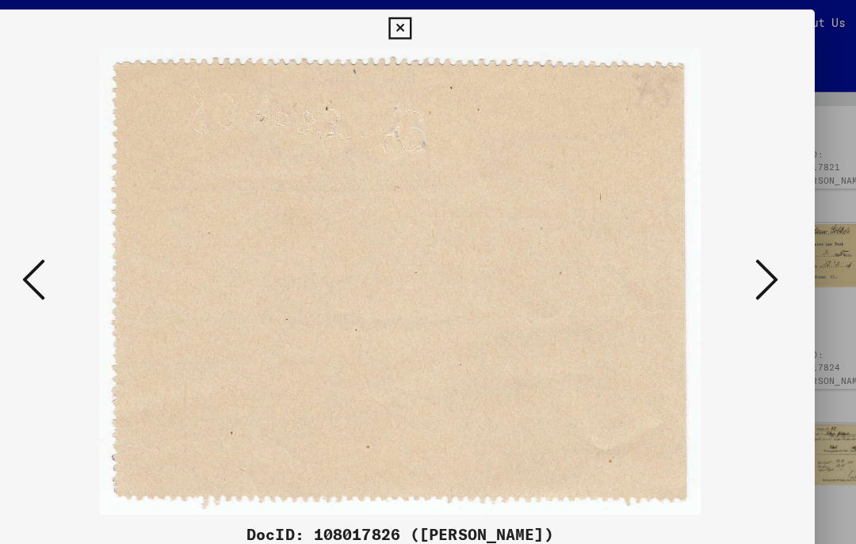
click at [721, 233] on icon at bounding box center [730, 231] width 19 height 38
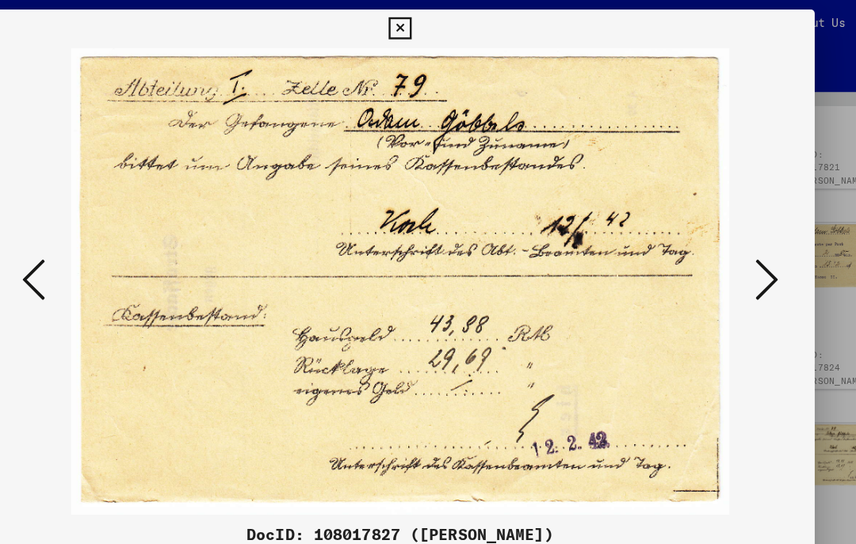
click at [721, 232] on icon at bounding box center [730, 231] width 19 height 38
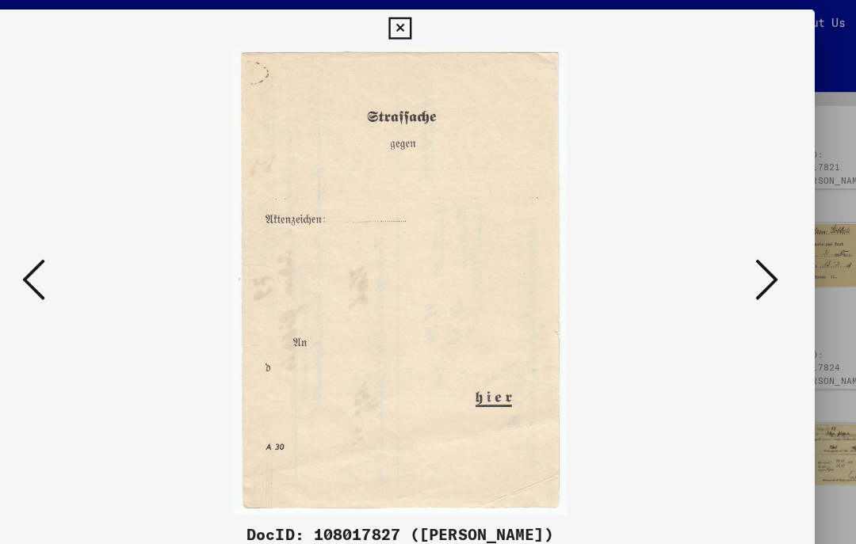
click at [721, 231] on icon at bounding box center [730, 231] width 19 height 38
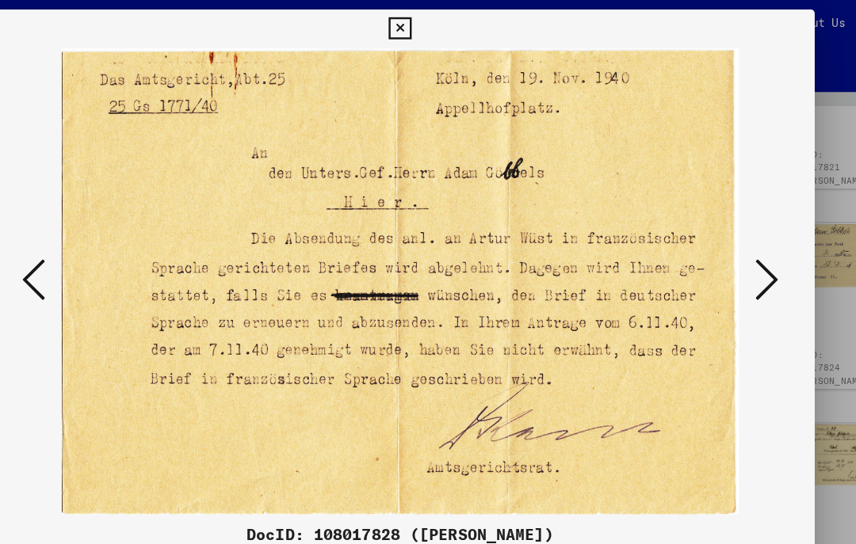
click at [721, 231] on icon at bounding box center [730, 231] width 19 height 38
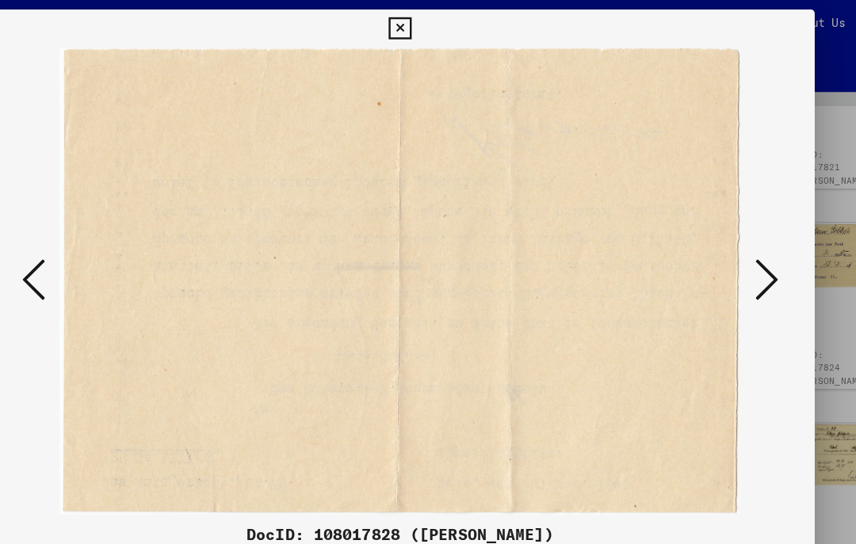
click at [721, 232] on icon at bounding box center [730, 231] width 19 height 38
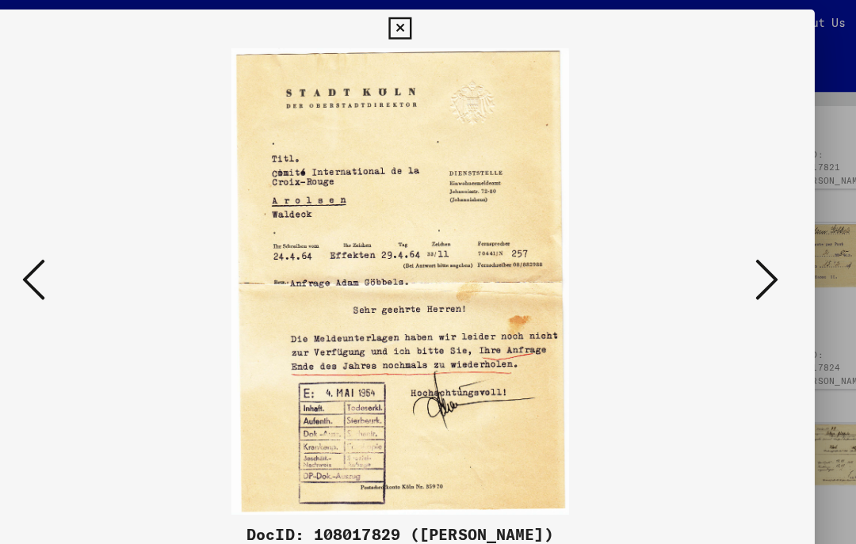
click at [721, 233] on icon at bounding box center [730, 231] width 19 height 38
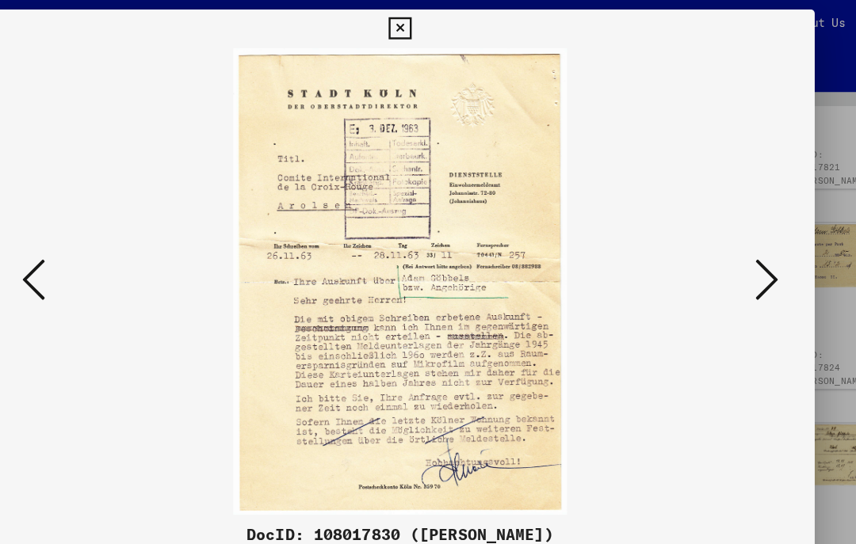
click at [721, 233] on icon at bounding box center [730, 231] width 19 height 38
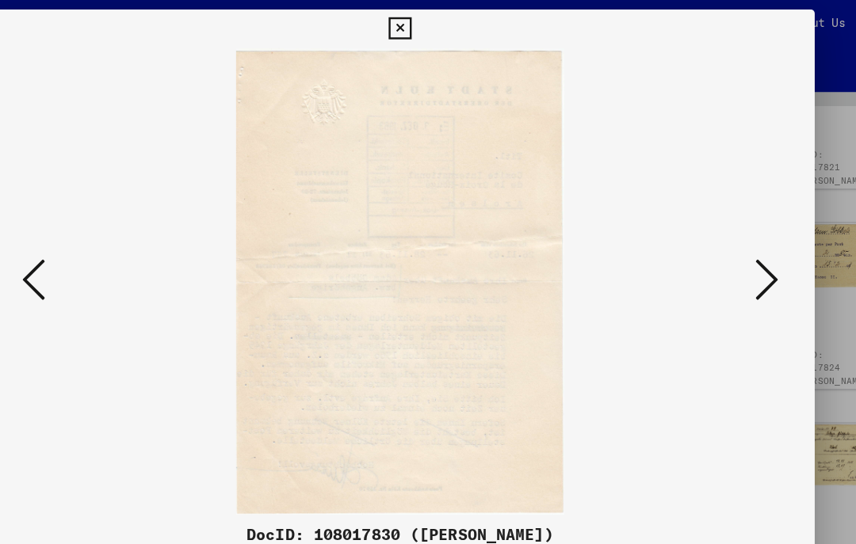
click at [721, 234] on icon at bounding box center [730, 231] width 19 height 38
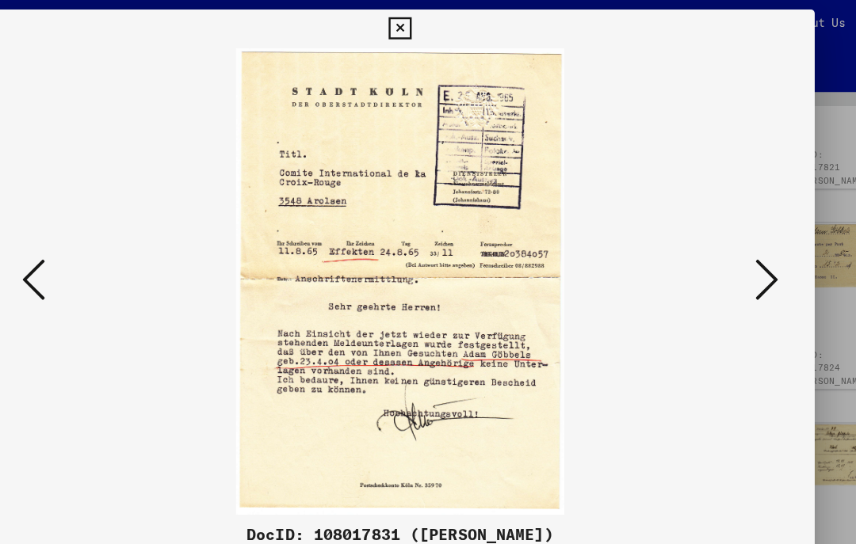
click at [721, 233] on icon at bounding box center [730, 231] width 19 height 38
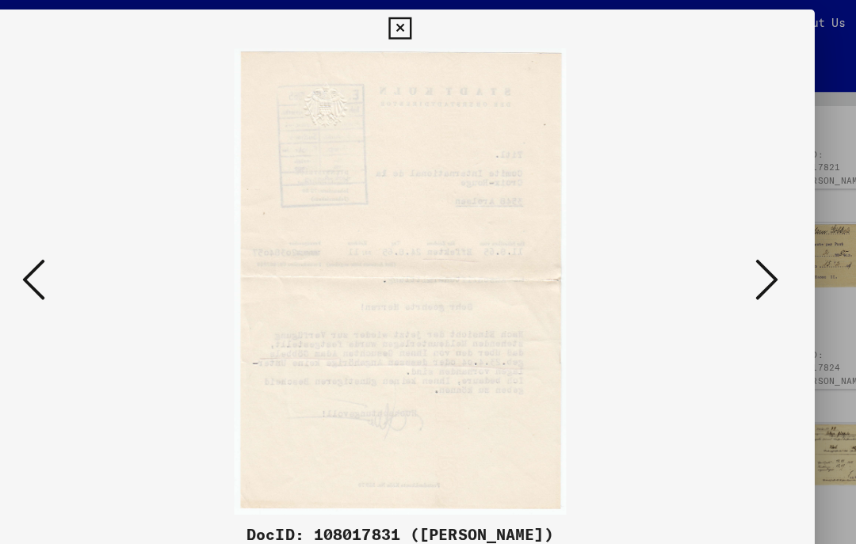
click at [721, 235] on icon at bounding box center [730, 231] width 19 height 38
click at [716, 234] on button at bounding box center [730, 232] width 29 height 45
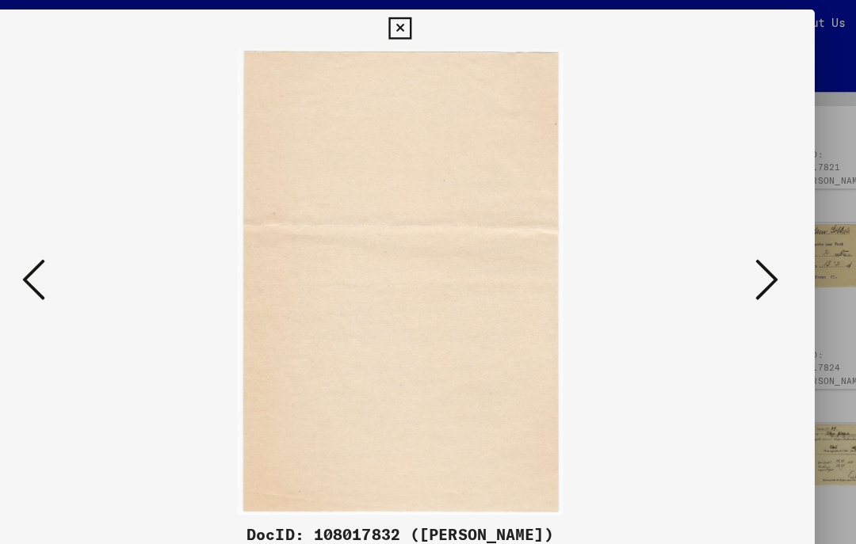
click at [721, 235] on icon at bounding box center [730, 231] width 19 height 38
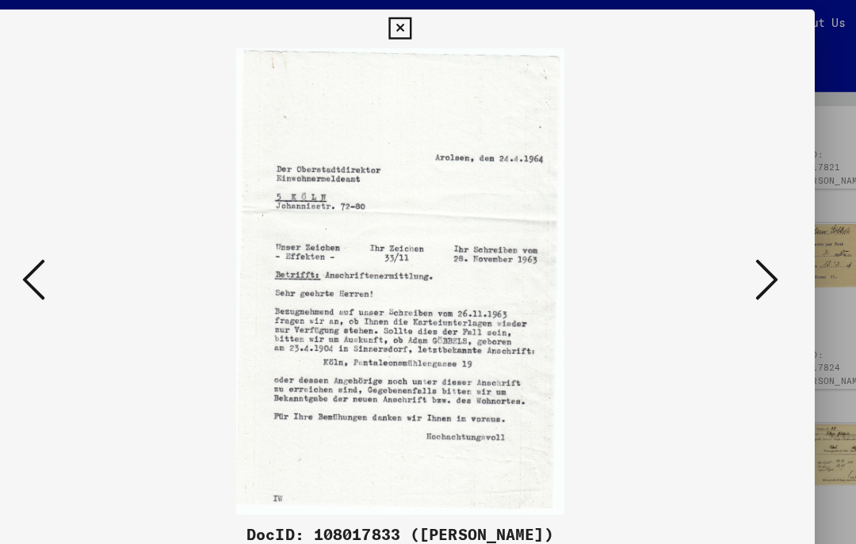
click at [716, 234] on button at bounding box center [730, 232] width 29 height 45
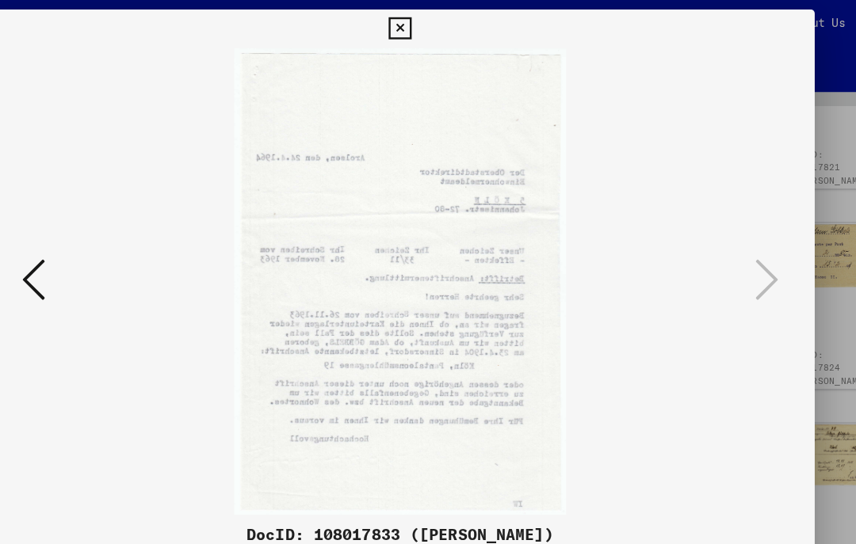
click at [617, 233] on img at bounding box center [427, 233] width 577 height 386
click at [437, 18] on icon at bounding box center [427, 23] width 18 height 19
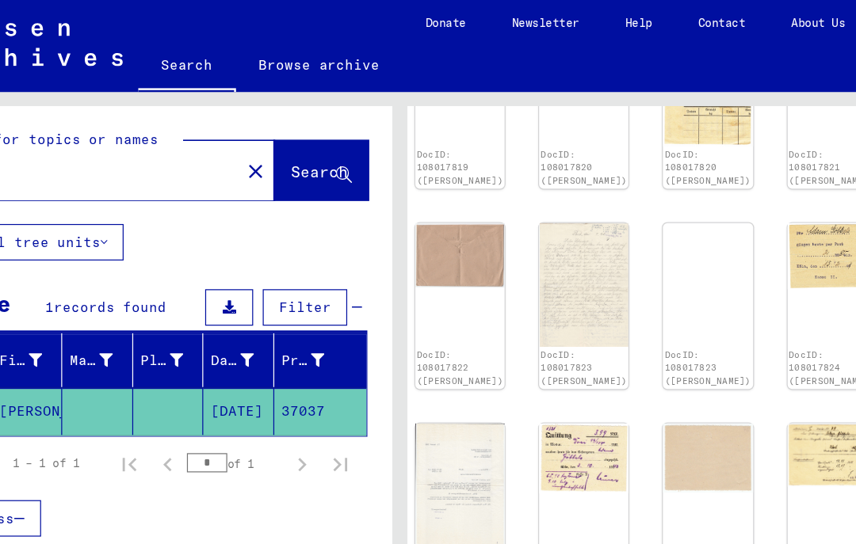
type input "*"
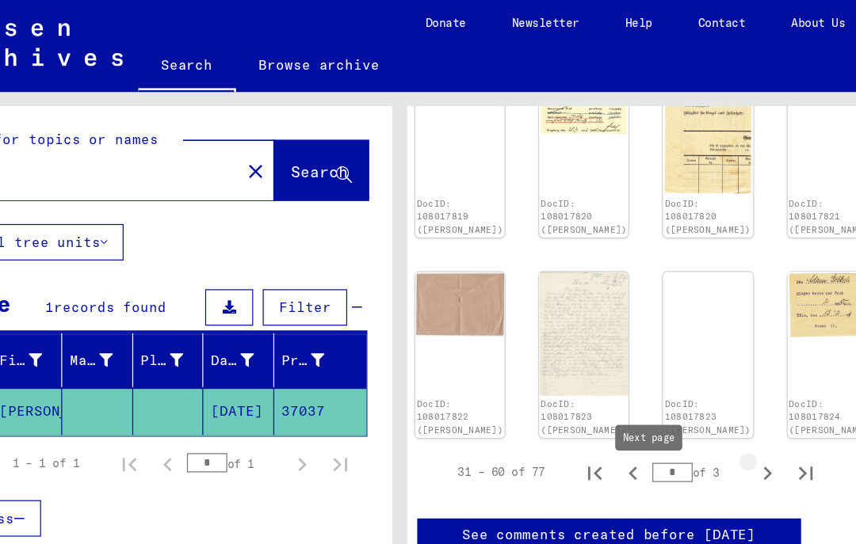
scroll to position [588, 39]
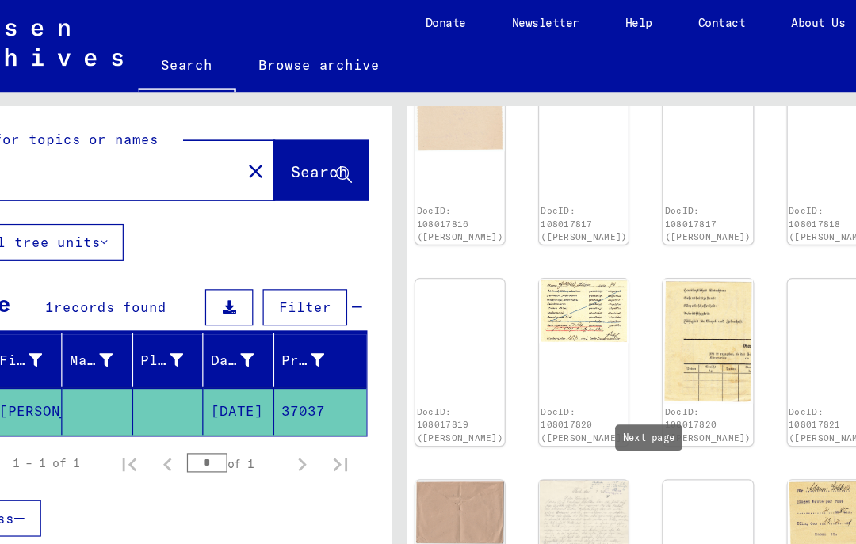
type input "*"
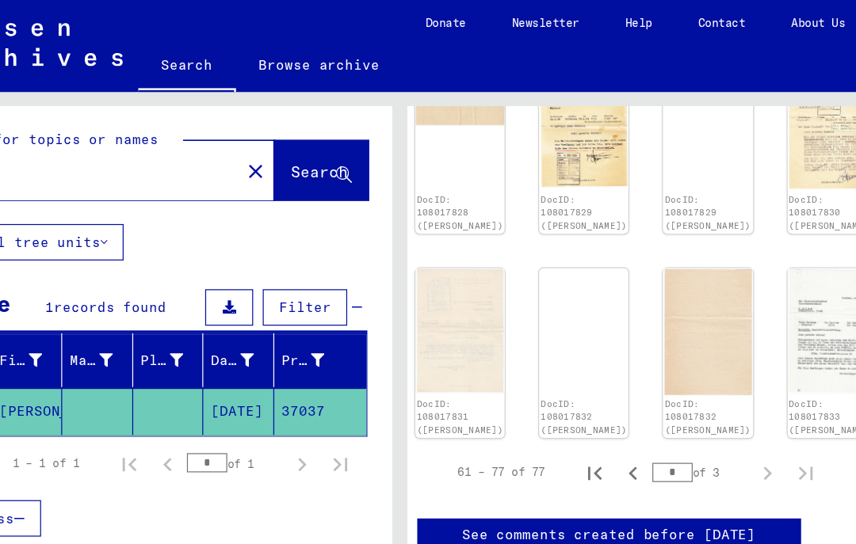
scroll to position [330, 39]
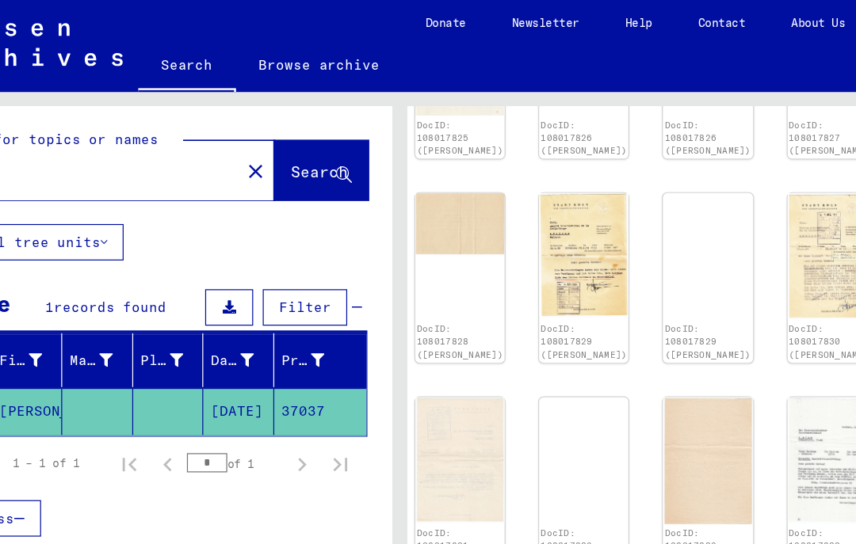
click at [609, 486] on icon "Previous page" at bounding box center [620, 497] width 22 height 22
type input "*"
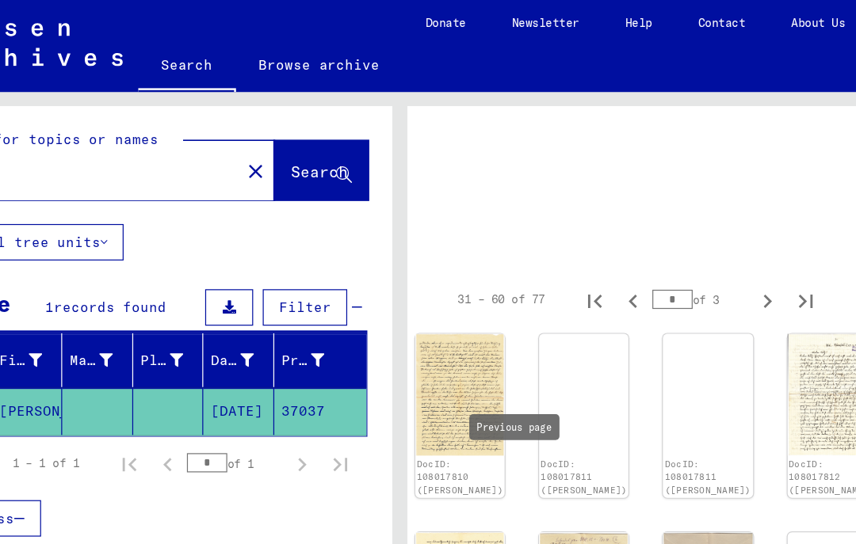
scroll to position [40, 39]
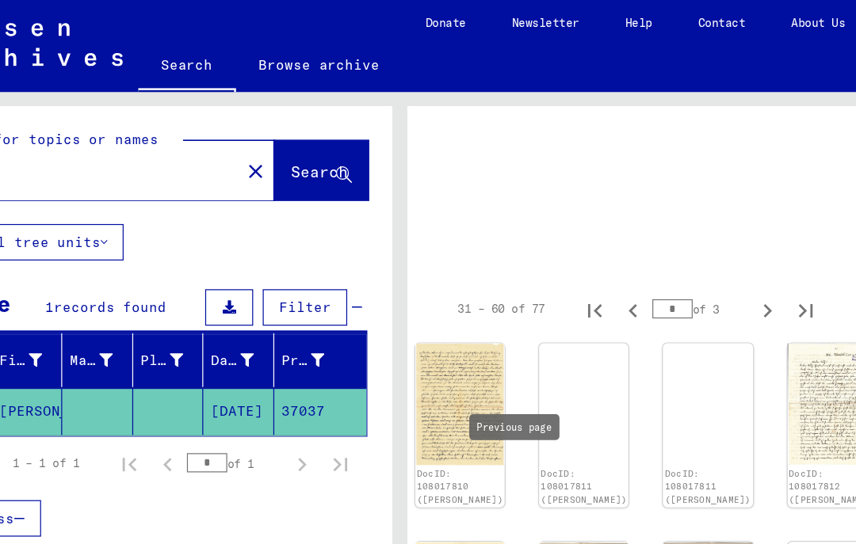
click at [609, 257] on icon "Previous page" at bounding box center [620, 257] width 22 height 22
type input "*"
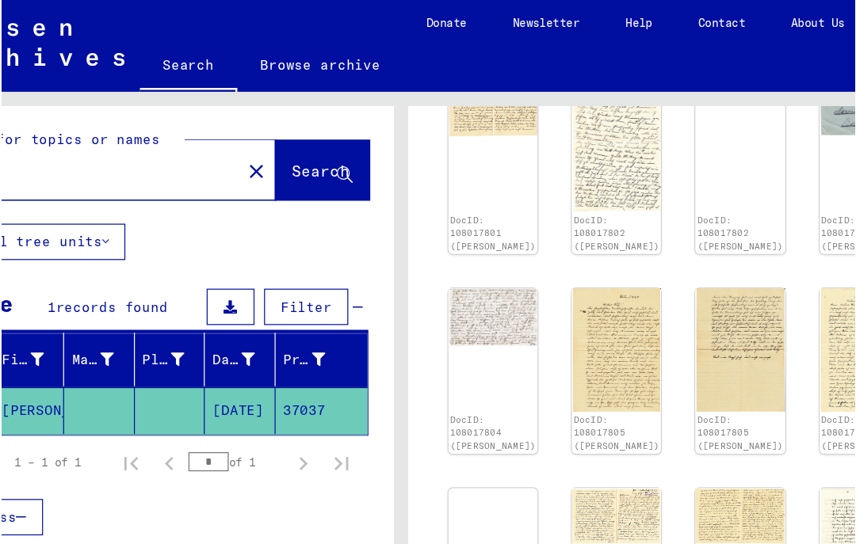
scroll to position [593, 12]
